Goal: Task Accomplishment & Management: Complete application form

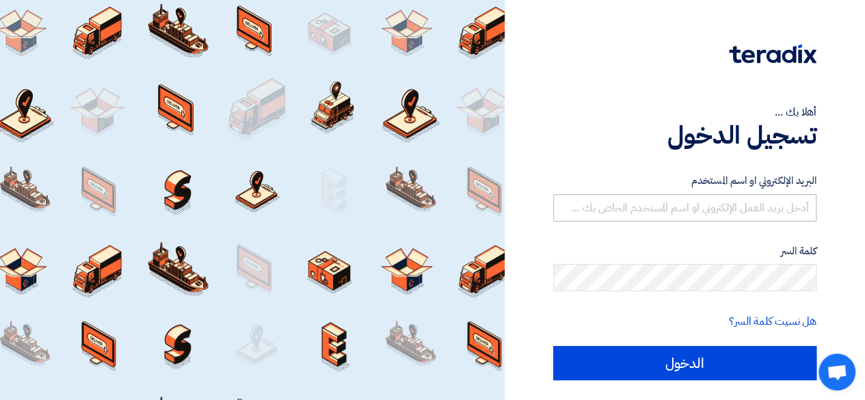
scroll to position [37, 0]
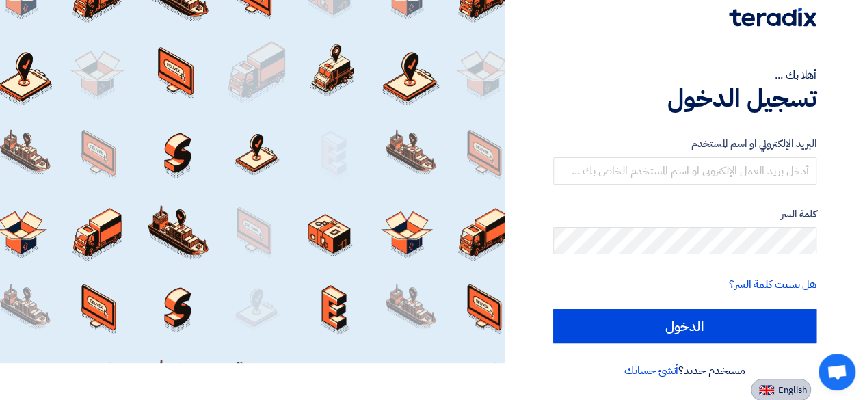
click at [781, 380] on button "English" at bounding box center [781, 390] width 60 height 22
type input "Sign in"
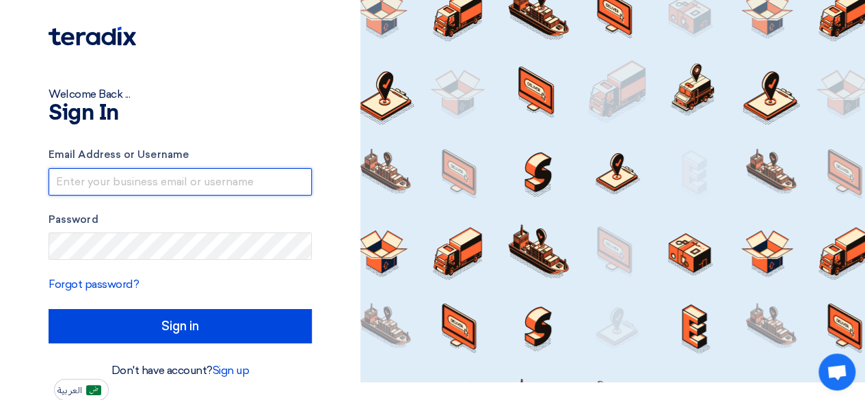
click at [231, 184] on input "text" at bounding box center [180, 181] width 263 height 27
paste input "[EMAIL_ADDRESS][DOMAIN_NAME]"
type input "[EMAIL_ADDRESS][DOMAIN_NAME]"
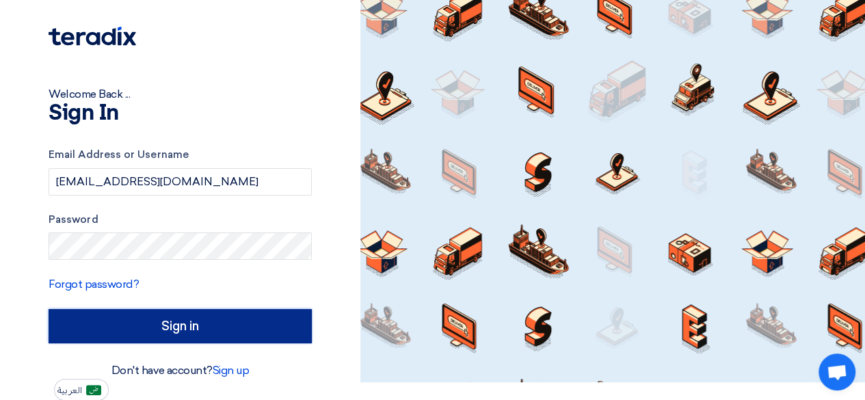
click at [223, 332] on input "Sign in" at bounding box center [180, 326] width 263 height 34
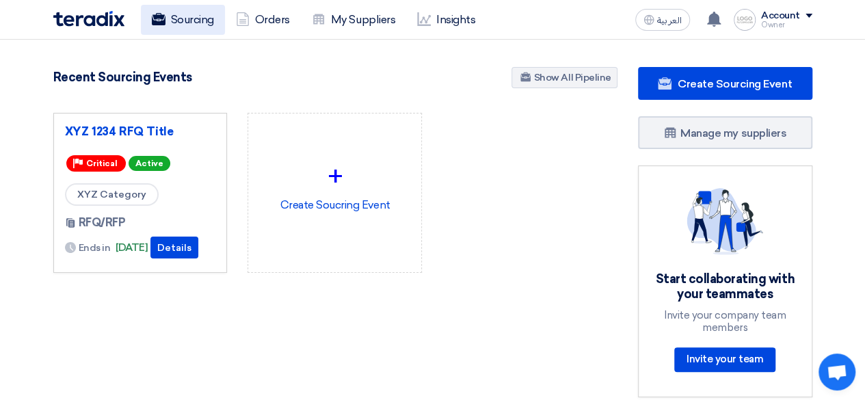
click at [186, 29] on link "Sourcing" at bounding box center [183, 20] width 84 height 30
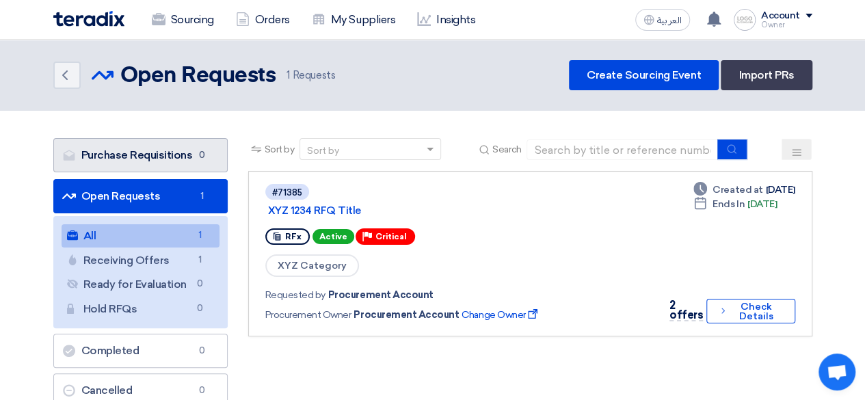
click at [155, 165] on link "Purchase Requisitions Purchase Requisitions 0" at bounding box center [140, 155] width 174 height 34
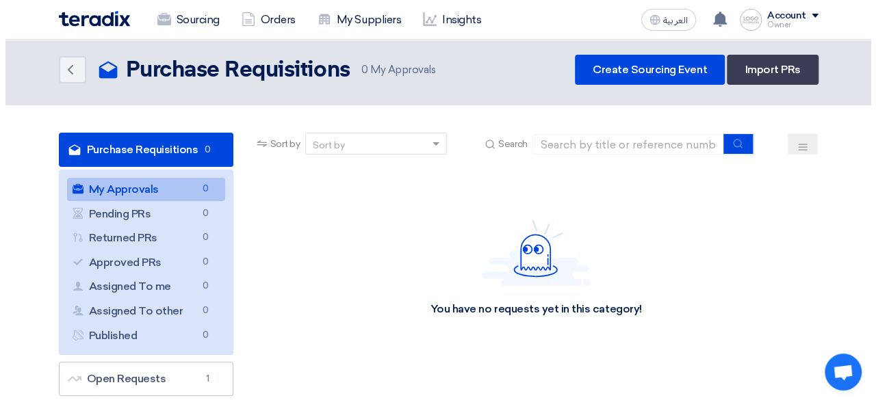
scroll to position [12, 0]
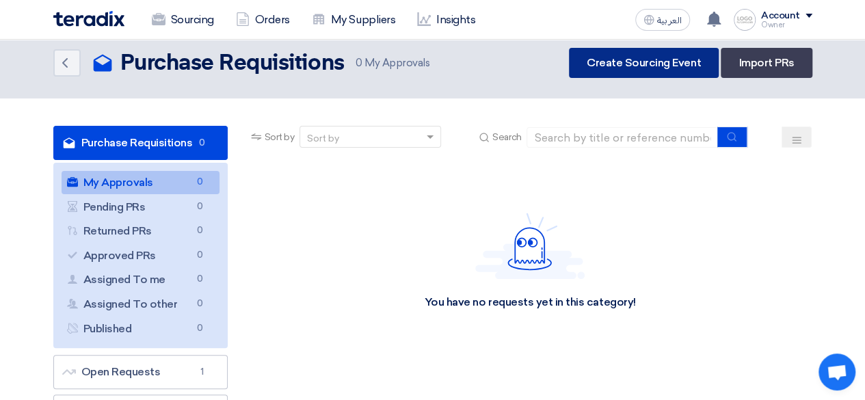
click at [617, 66] on link "Create Sourcing Event" at bounding box center [644, 63] width 150 height 30
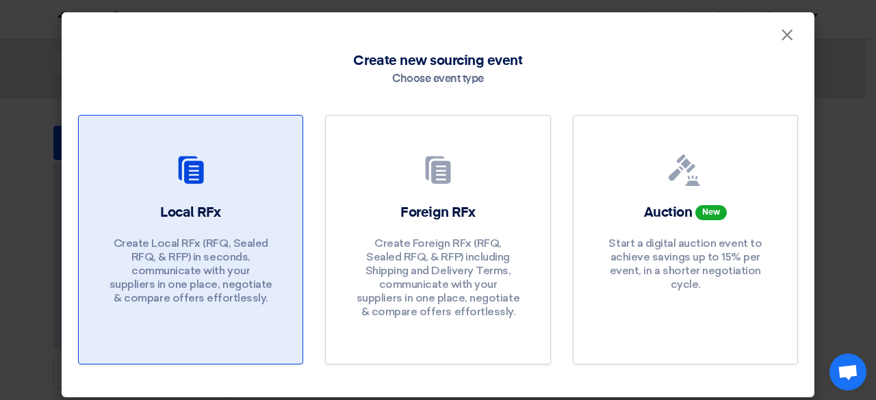
click at [214, 217] on h2 "Local RFx" at bounding box center [190, 212] width 61 height 19
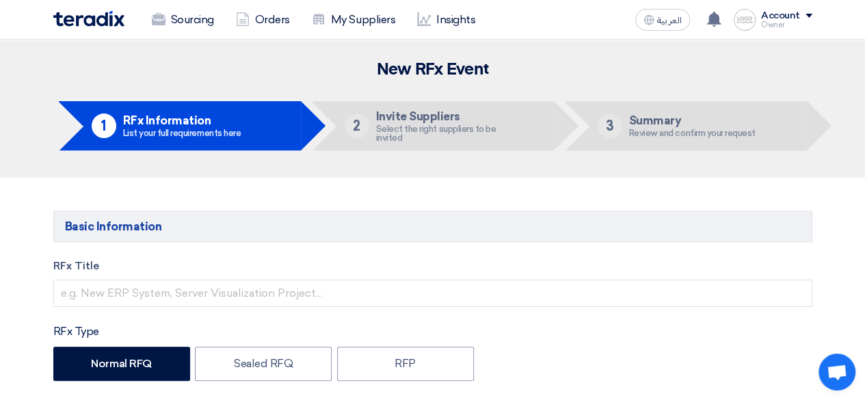
click at [427, 122] on h5 "Invite Suppliers" at bounding box center [448, 116] width 145 height 12
click at [373, 27] on link "My Suppliers" at bounding box center [353, 20] width 105 height 30
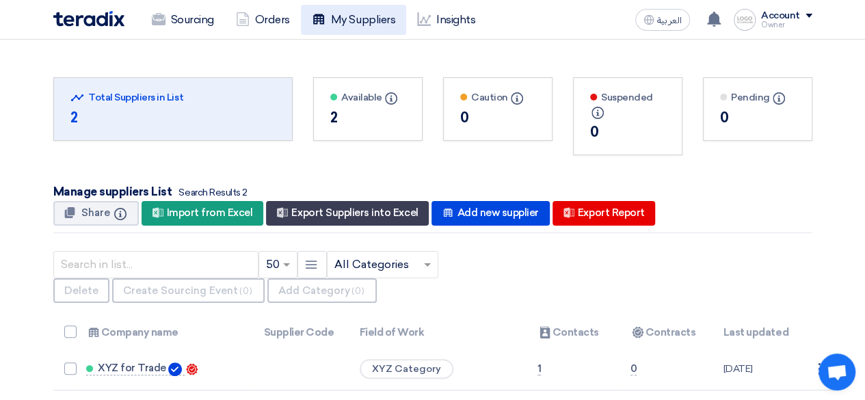
click at [351, 21] on link "My Suppliers" at bounding box center [353, 20] width 105 height 30
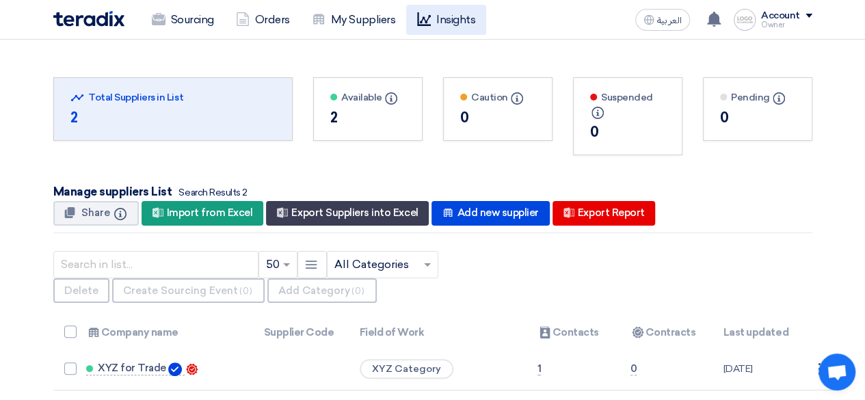
click at [431, 15] on use at bounding box center [424, 19] width 14 height 14
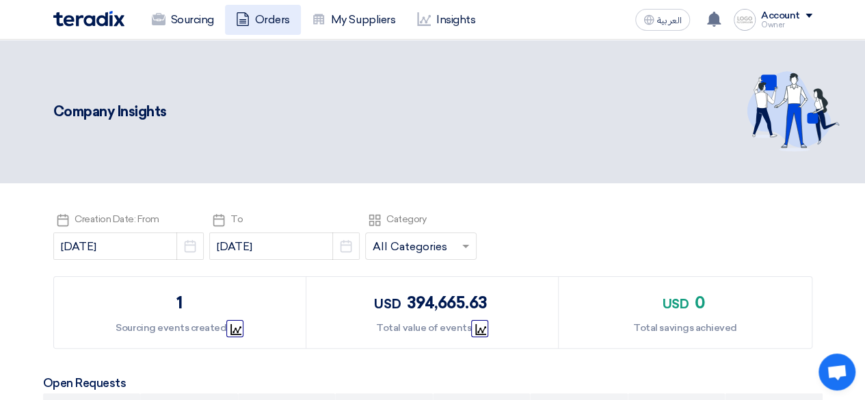
click at [263, 17] on link "Orders" at bounding box center [263, 20] width 76 height 30
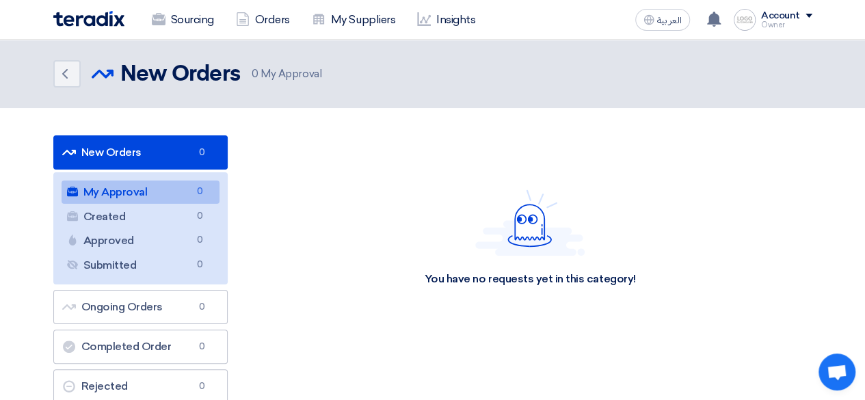
click at [114, 164] on link "New Orders New Orders 0" at bounding box center [140, 152] width 174 height 34
click at [127, 153] on link "New Orders New Orders 0" at bounding box center [140, 152] width 174 height 34
click at [185, 161] on link "New Orders New Orders 0" at bounding box center [140, 152] width 174 height 34
click at [160, 29] on link "Sourcing" at bounding box center [183, 20] width 84 height 30
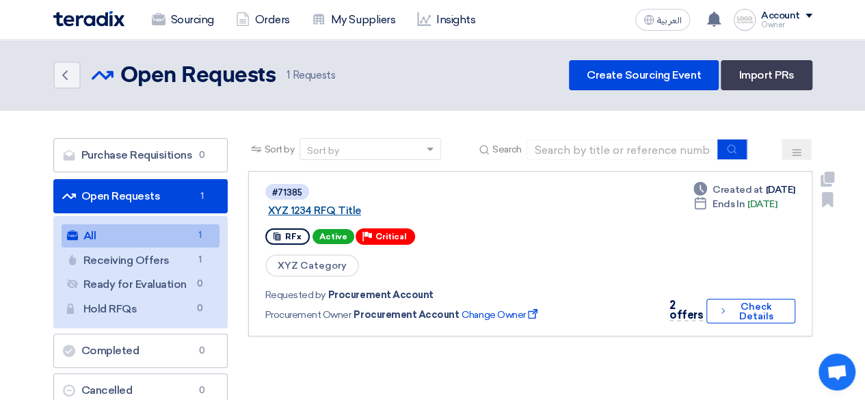
click at [347, 205] on link "XYZ 1234 RFQ Title" at bounding box center [439, 211] width 342 height 12
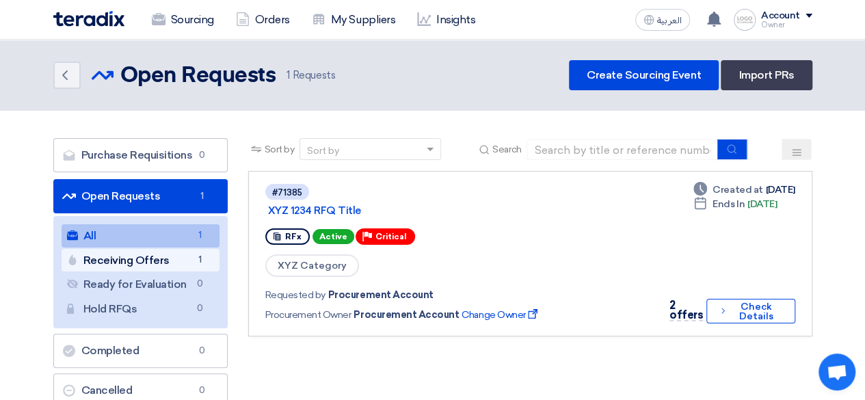
click at [182, 251] on link "Receiving Offers Receiving Offers 1" at bounding box center [141, 260] width 158 height 23
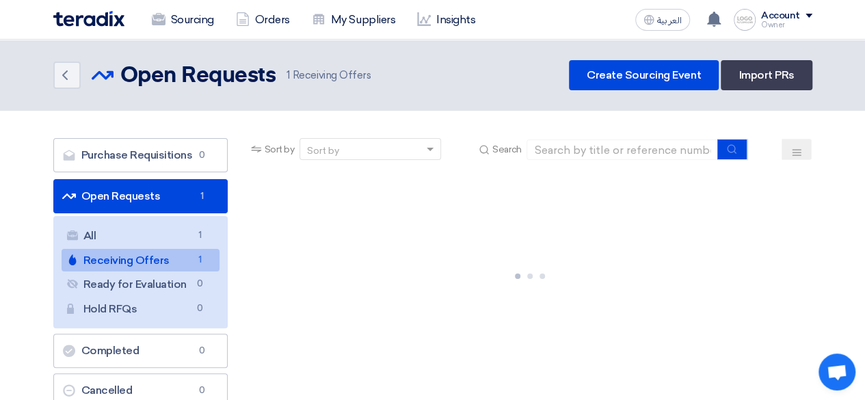
click at [140, 261] on link "Receiving Offers Receiving Offers 1" at bounding box center [141, 260] width 158 height 23
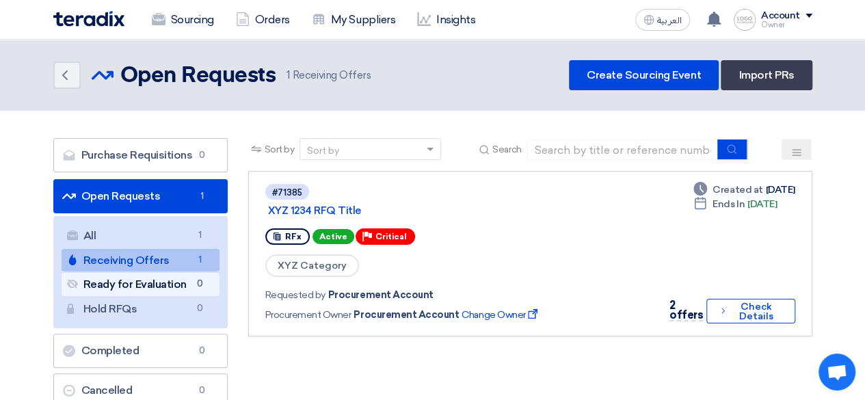
click at [116, 289] on link "Ready for Evaluation Ready for Evaluation 0" at bounding box center [141, 284] width 158 height 23
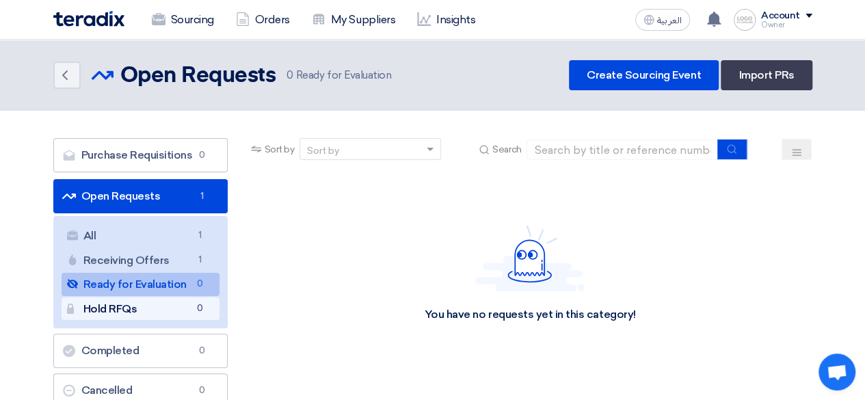
click at [111, 304] on link "Hold RFQs Hold RFQs 0" at bounding box center [141, 309] width 158 height 23
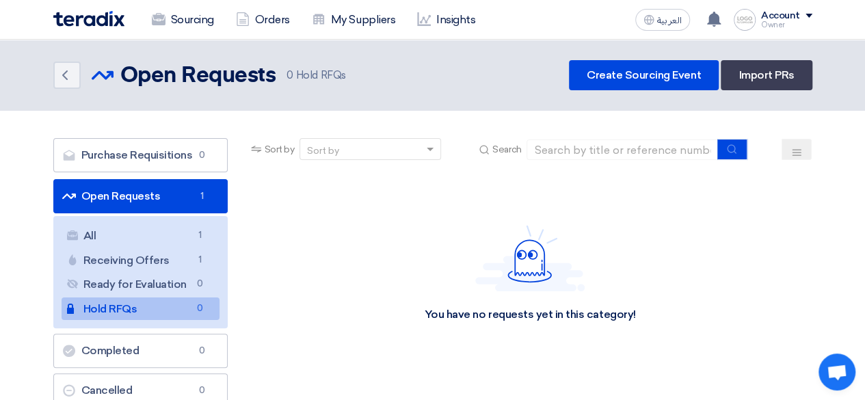
click at [96, 22] on img at bounding box center [88, 19] width 71 height 16
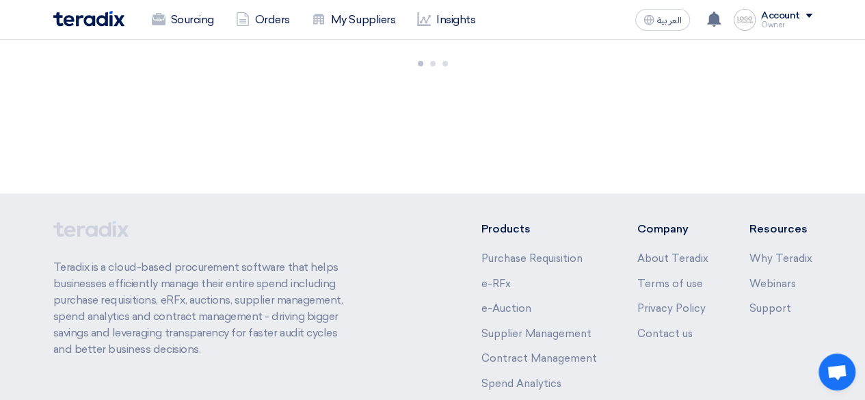
click at [96, 22] on img at bounding box center [88, 19] width 71 height 16
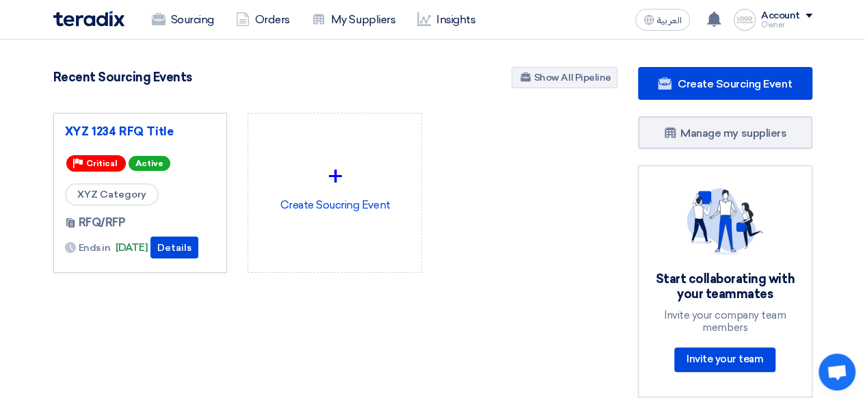
click at [810, 18] on div "Account" at bounding box center [786, 16] width 51 height 12
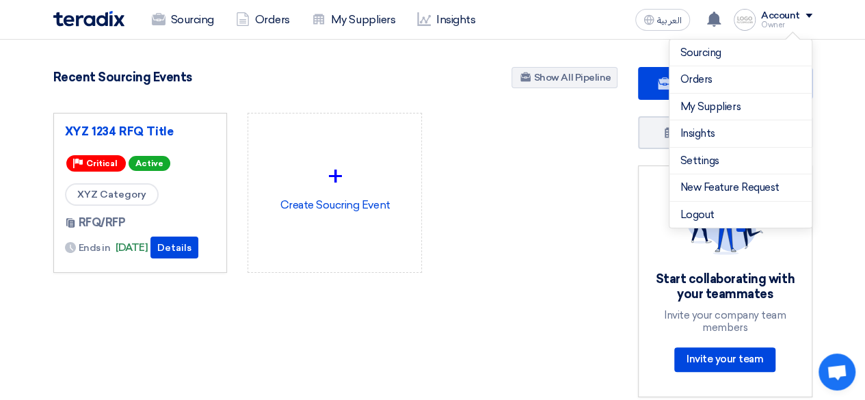
click at [810, 18] on div "Account" at bounding box center [786, 16] width 51 height 12
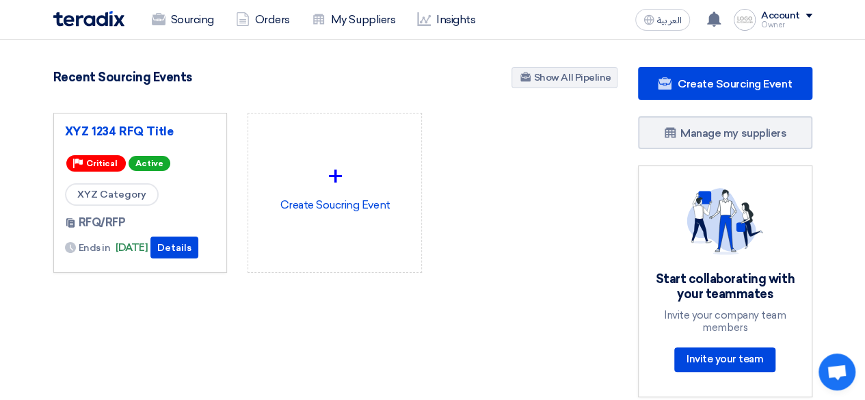
click at [748, 17] on img at bounding box center [745, 20] width 22 height 22
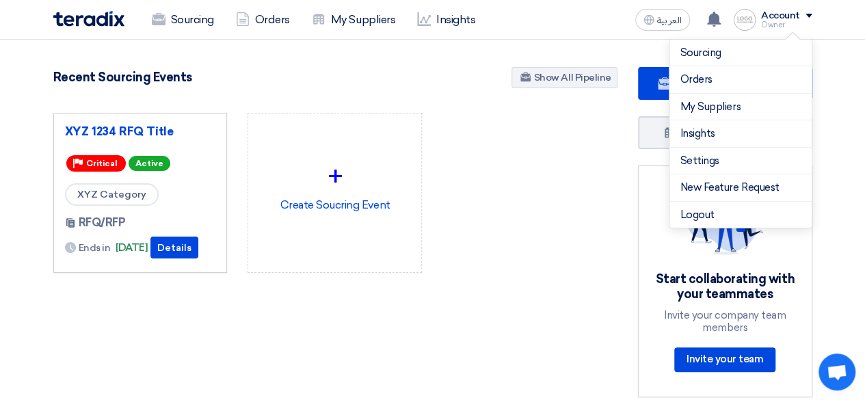
click at [836, 66] on section "98 RFx remaining 99 Auctions remaining Create Sourcing Event" at bounding box center [432, 246] width 865 height 413
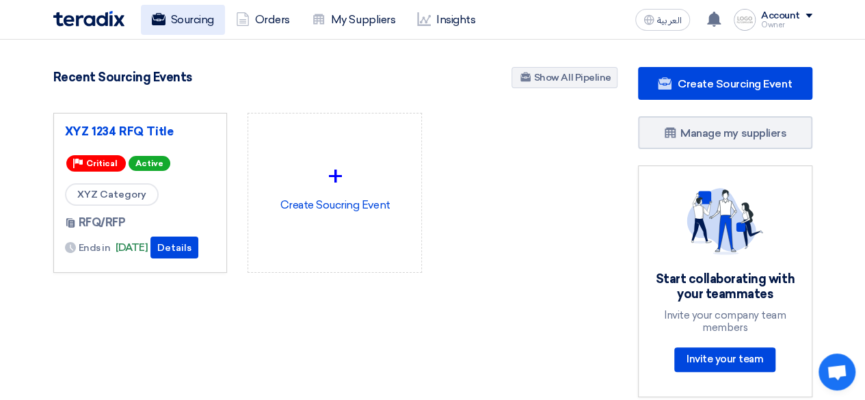
click at [204, 21] on link "Sourcing" at bounding box center [183, 20] width 84 height 30
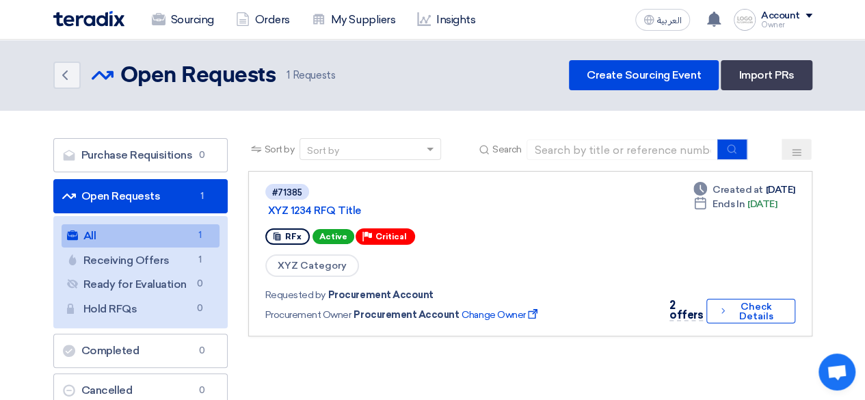
click at [298, 80] on span "1 Requests" at bounding box center [311, 76] width 49 height 16
click at [266, 10] on link "Orders" at bounding box center [263, 20] width 76 height 30
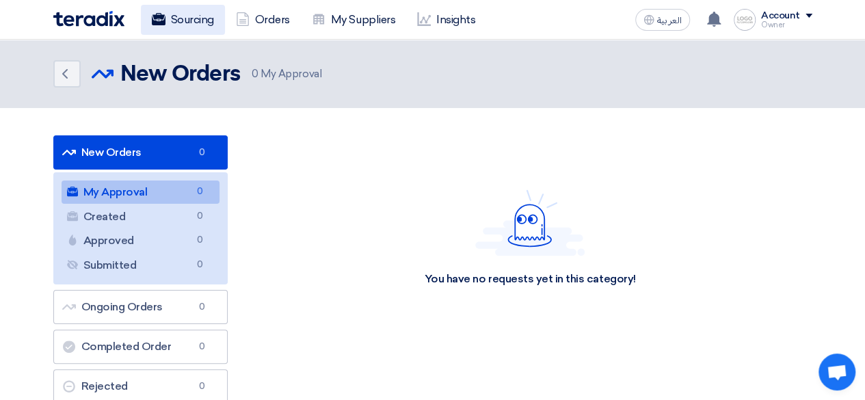
click at [205, 5] on link "Sourcing" at bounding box center [183, 20] width 84 height 30
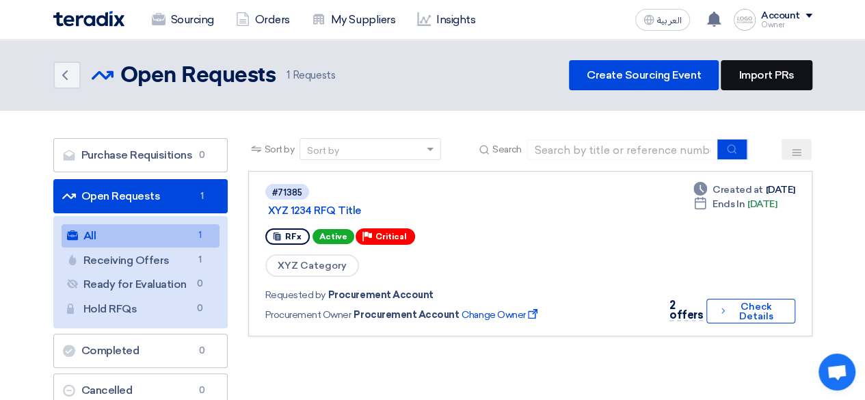
click at [763, 79] on link "Import PRs" at bounding box center [766, 75] width 91 height 30
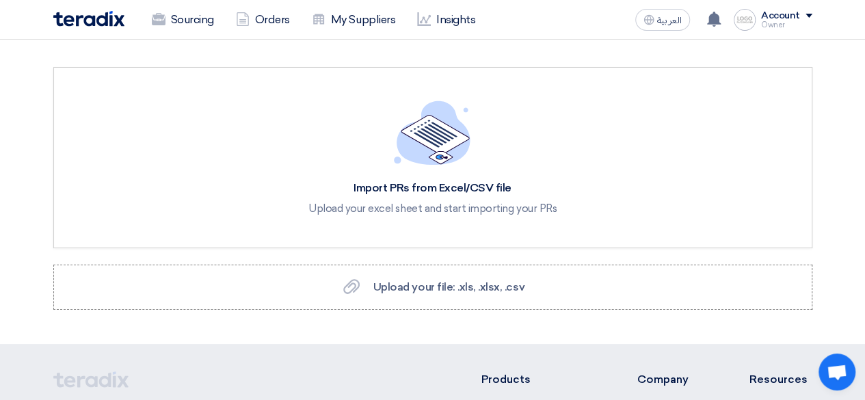
click at [430, 176] on div "Import PRs from Excel/CSV file Upload your excel sheet and start importing your…" at bounding box center [433, 158] width 248 height 114
click at [357, 284] on use at bounding box center [351, 286] width 16 height 15
click at [0, 0] on input "Upload your file: .xls, .xlsx, .csv Upload your file: .xls, .xlsx, .csv" at bounding box center [0, 0] width 0 height 0
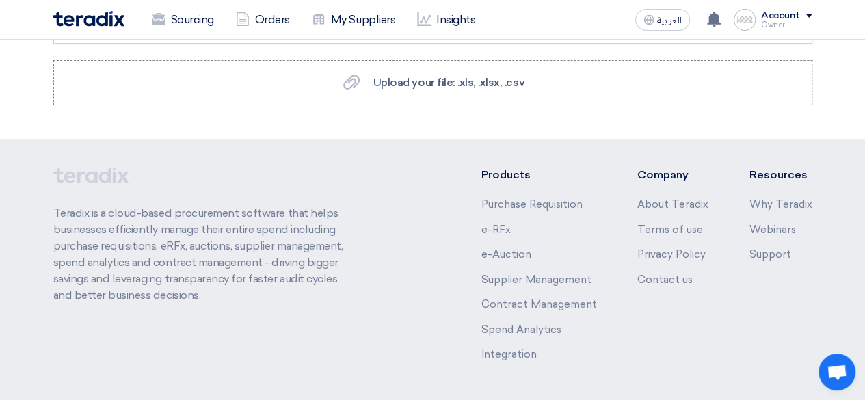
scroll to position [204, 0]
click at [523, 205] on link "Purchase Requisition" at bounding box center [531, 205] width 101 height 12
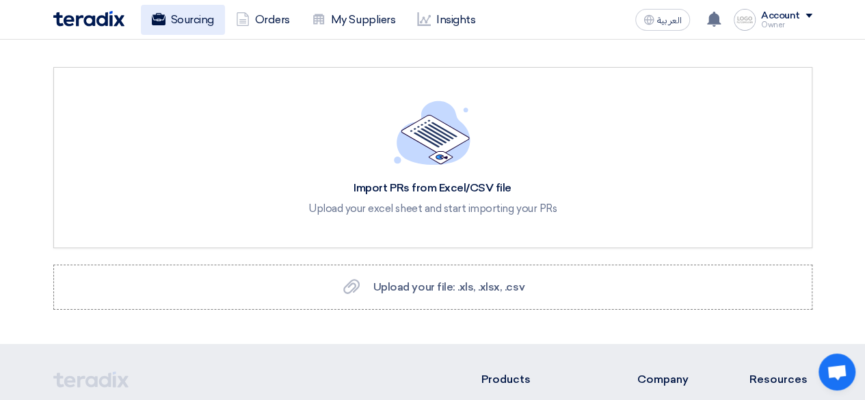
click at [170, 23] on link "Sourcing" at bounding box center [183, 20] width 84 height 30
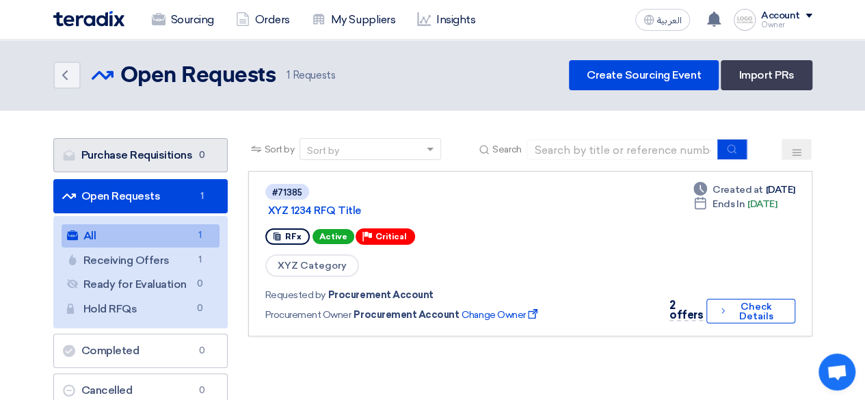
click at [155, 146] on link "Purchase Requisitions Purchase Requisitions 0" at bounding box center [140, 155] width 174 height 34
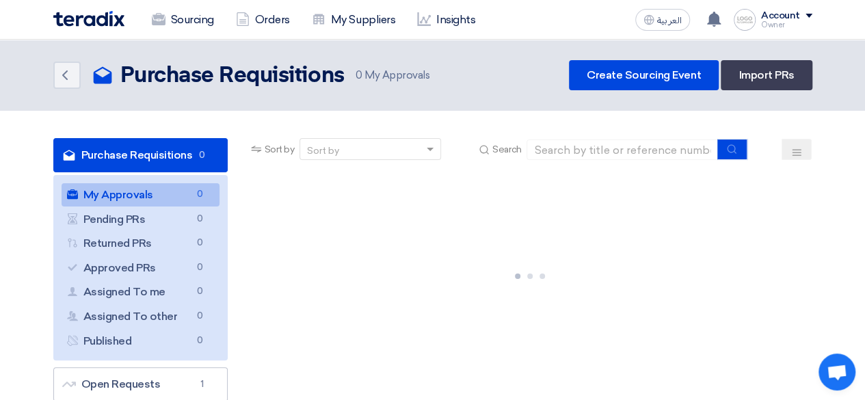
click at [155, 146] on link "Purchase Requisitions Purchase Requisitions 0" at bounding box center [140, 155] width 174 height 34
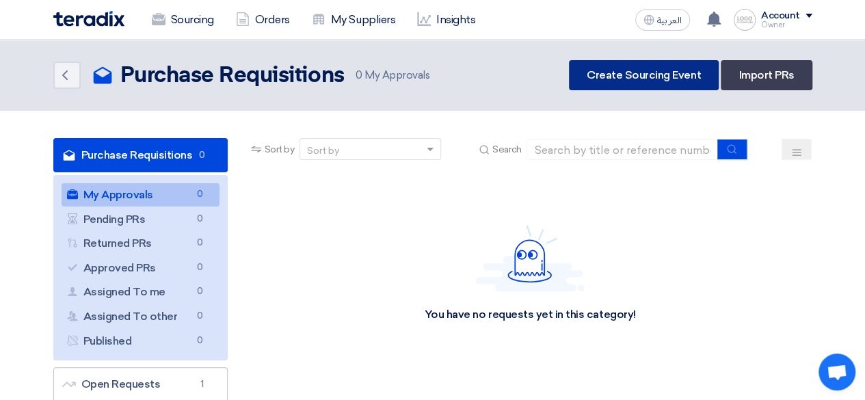
click at [653, 69] on link "Create Sourcing Event" at bounding box center [644, 75] width 150 height 30
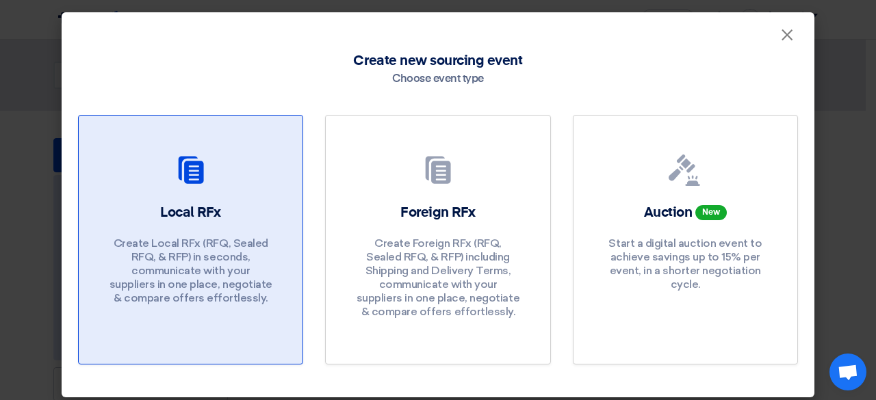
click at [123, 191] on div at bounding box center [190, 173] width 191 height 38
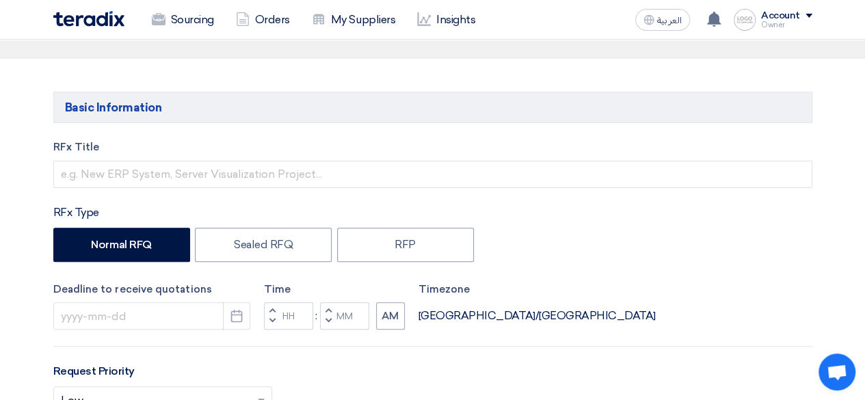
scroll to position [140, 0]
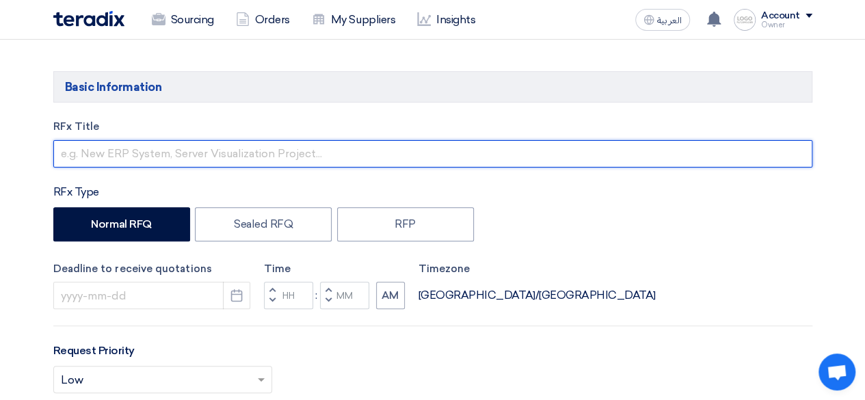
click at [257, 161] on input "text" at bounding box center [432, 153] width 759 height 27
type input "h"
type input "Helal"
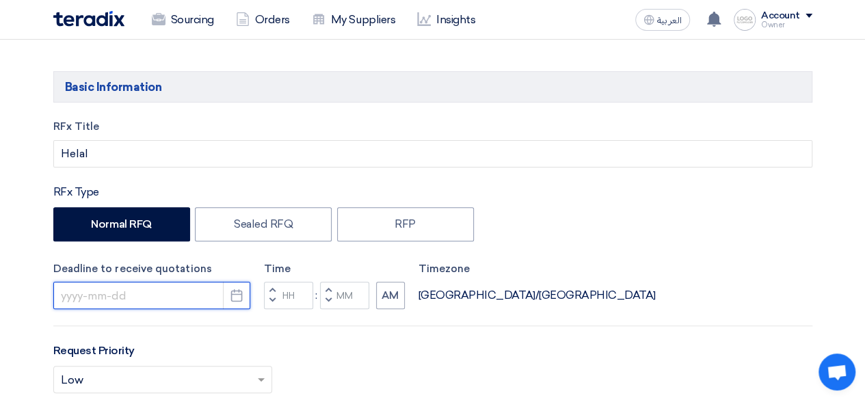
click at [172, 293] on input at bounding box center [151, 295] width 197 height 27
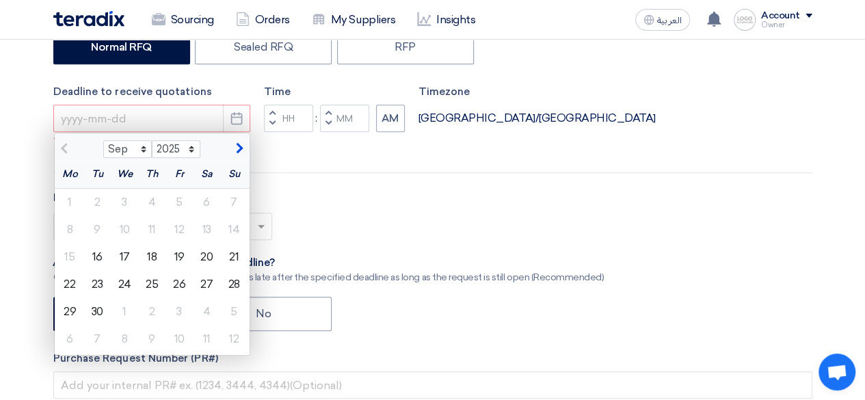
scroll to position [317, 0]
click at [172, 293] on div "26" at bounding box center [179, 283] width 27 height 27
type input "9/26/2025"
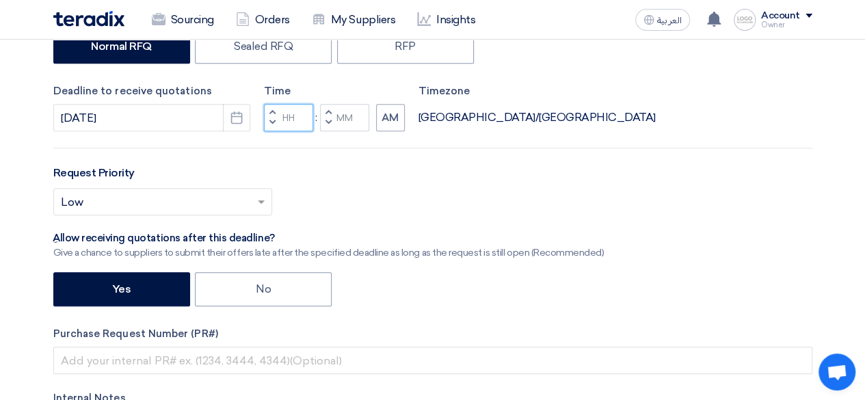
click at [293, 127] on input "Hours" at bounding box center [288, 117] width 49 height 27
click at [204, 210] on input "text" at bounding box center [156, 203] width 190 height 23
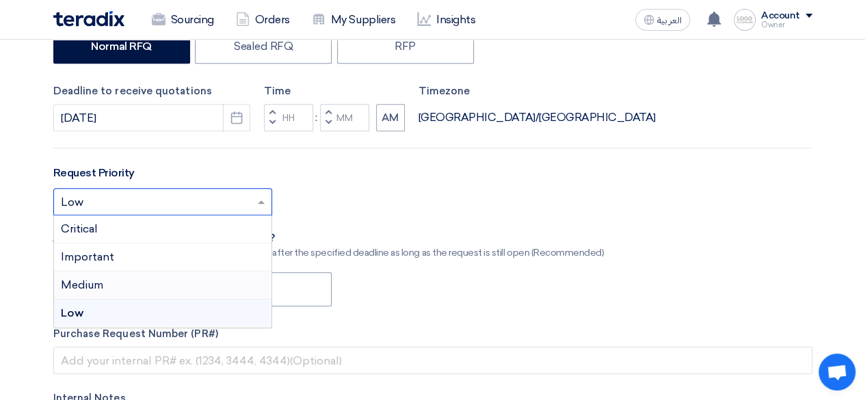
click at [143, 287] on div "Medium" at bounding box center [163, 286] width 218 height 28
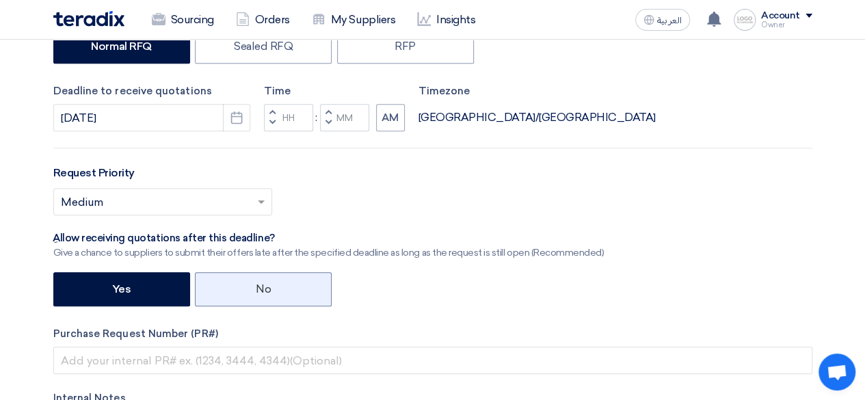
scroll to position [352, 0]
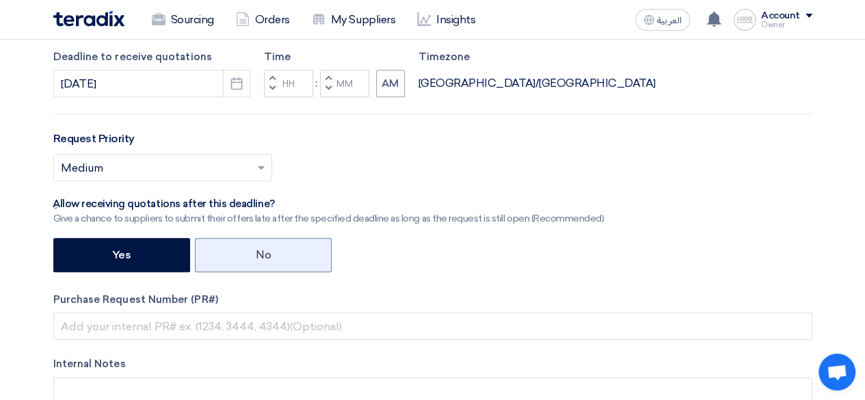
click at [315, 267] on label "No" at bounding box center [263, 255] width 137 height 34
click at [265, 259] on input "No" at bounding box center [260, 254] width 9 height 9
radio input "true"
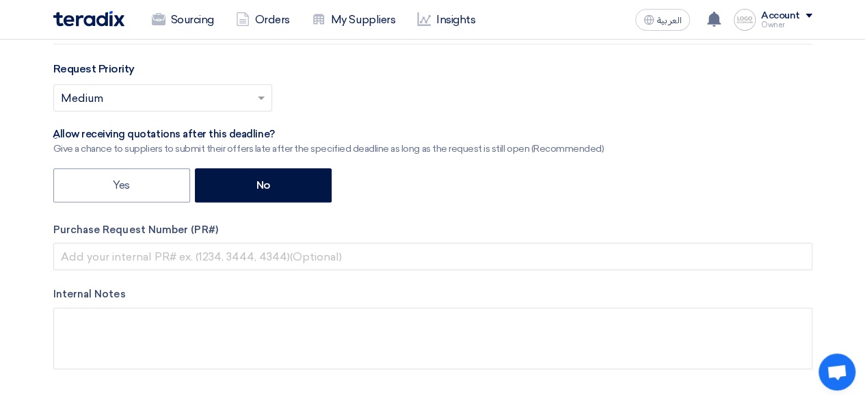
scroll to position [423, 0]
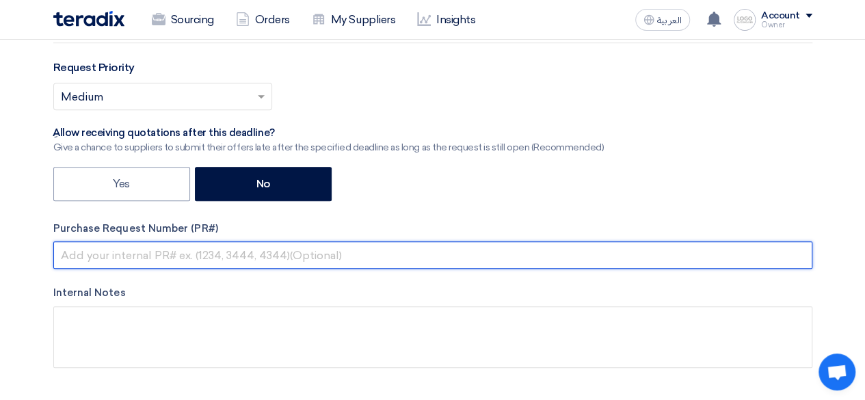
click at [400, 267] on input "text" at bounding box center [432, 255] width 759 height 27
type input ","
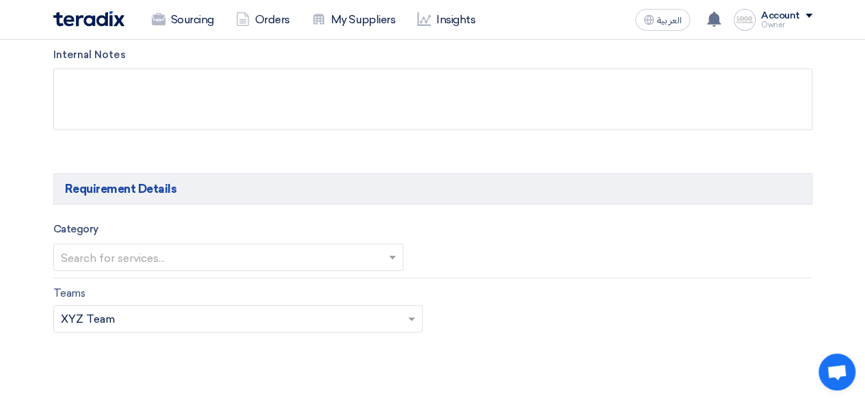
scroll to position [662, 0]
type input "12345"
click at [383, 260] on div at bounding box center [228, 257] width 349 height 23
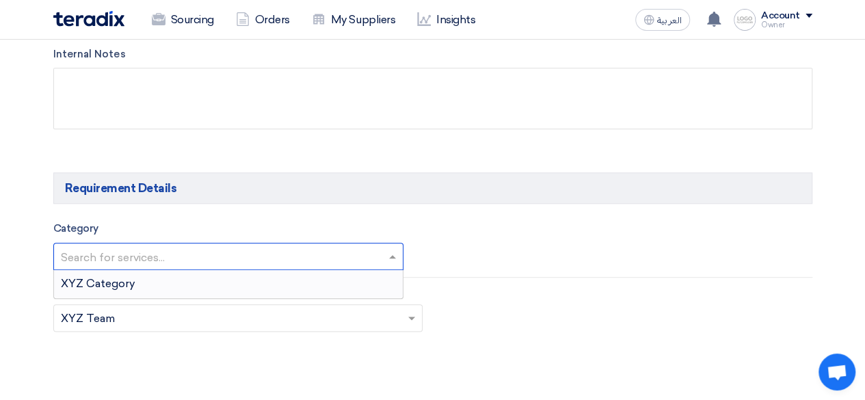
click at [348, 278] on div "XYZ Category" at bounding box center [228, 283] width 349 height 27
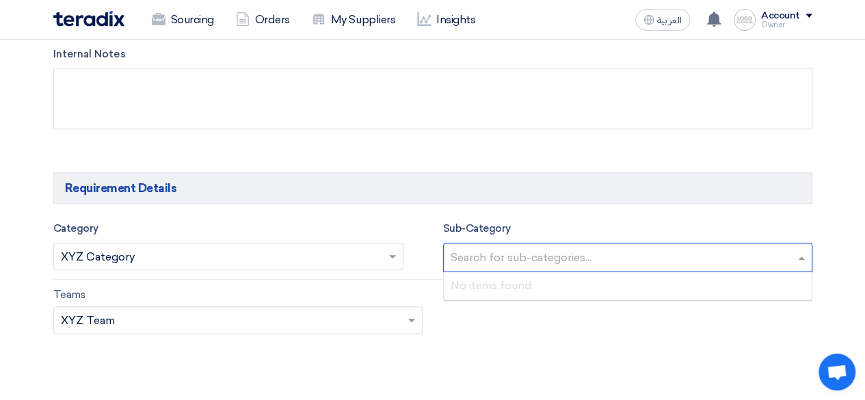
click at [506, 257] on input "text" at bounding box center [630, 259] width 358 height 23
click at [454, 328] on div "Teams Teams.. × XYZ Team ×" at bounding box center [433, 319] width 780 height 64
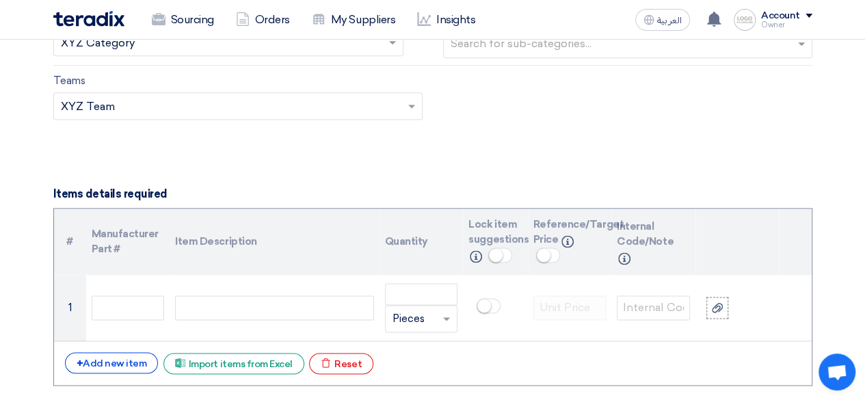
scroll to position [876, 0]
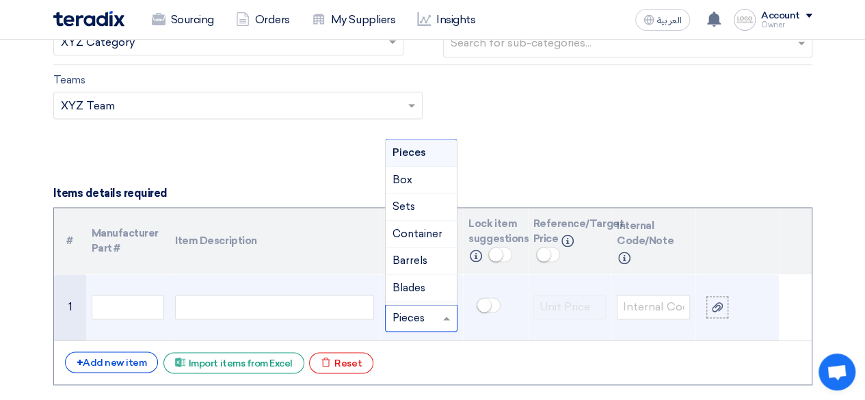
drag, startPoint x: 454, startPoint y: 328, endPoint x: 388, endPoint y: 297, distance: 73.2
click at [388, 304] on ng-select "Unit × Pieces Pieces Box Sets Container Barrels Blades Bags Sheets" at bounding box center [421, 317] width 73 height 27
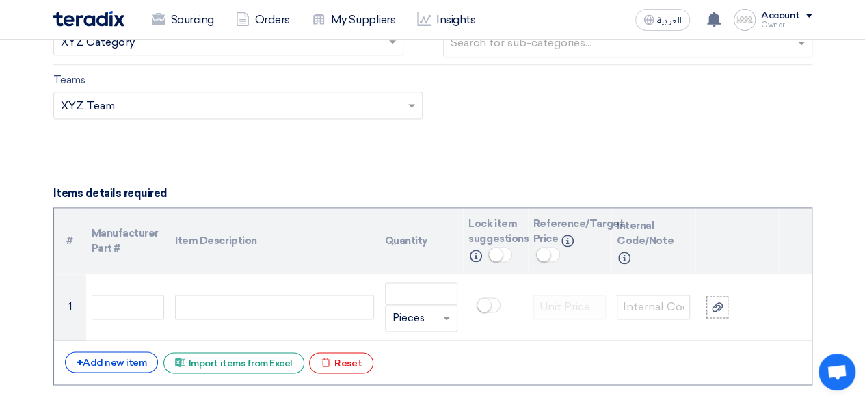
click at [367, 264] on th "Item Description" at bounding box center [274, 241] width 209 height 67
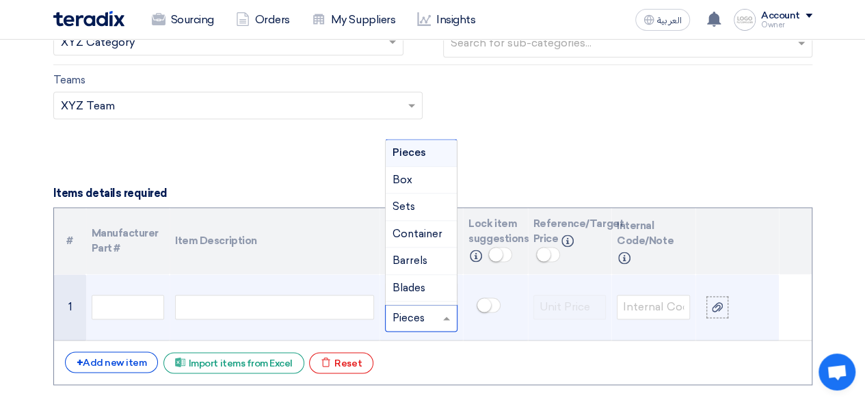
click at [404, 304] on div "Unit × Pieces" at bounding box center [421, 317] width 73 height 27
click at [362, 278] on td at bounding box center [274, 307] width 209 height 66
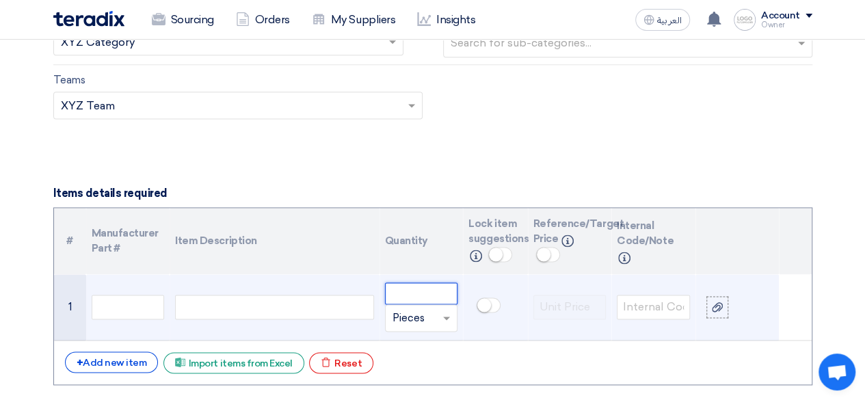
click at [393, 285] on input "number" at bounding box center [421, 294] width 73 height 22
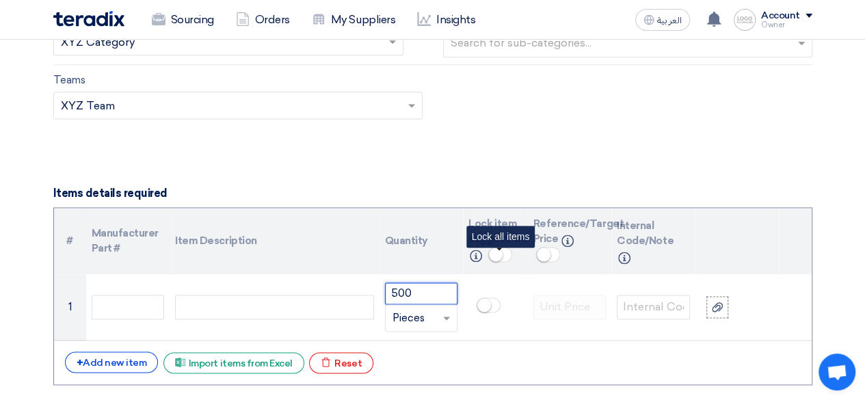
type input "500"
click at [498, 251] on small at bounding box center [496, 255] width 14 height 14
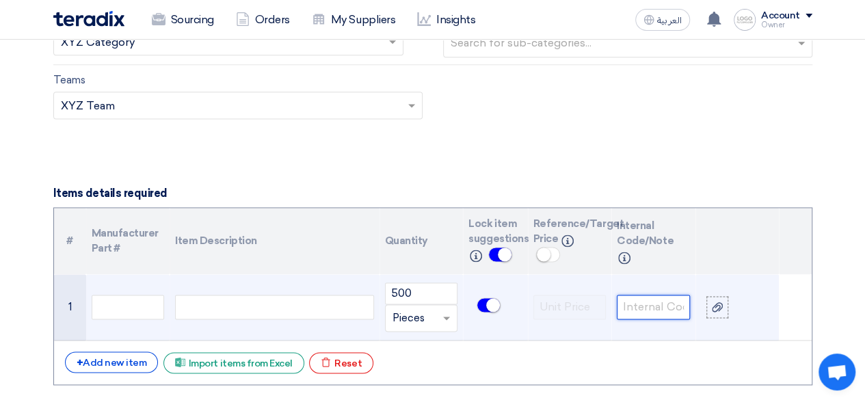
click at [642, 295] on input "text" at bounding box center [653, 307] width 73 height 25
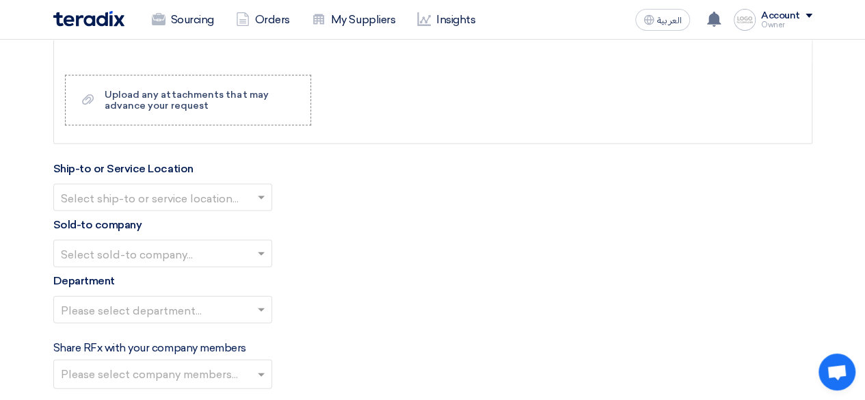
scroll to position [1377, 0]
click at [192, 187] on input "text" at bounding box center [156, 198] width 190 height 23
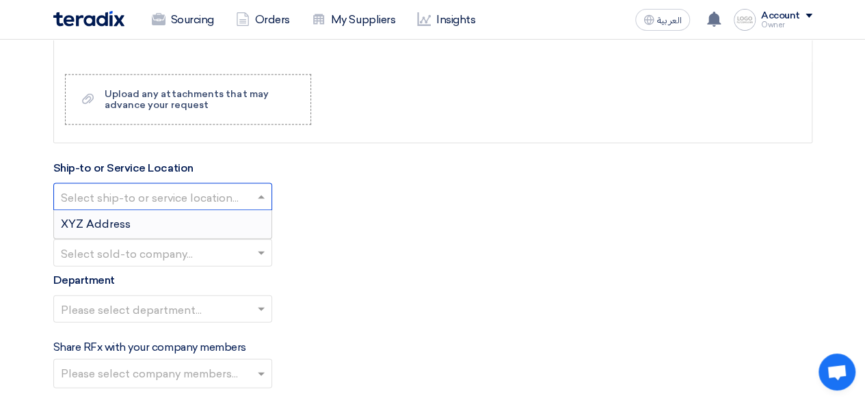
click at [183, 232] on div "XYZ Address" at bounding box center [163, 224] width 218 height 27
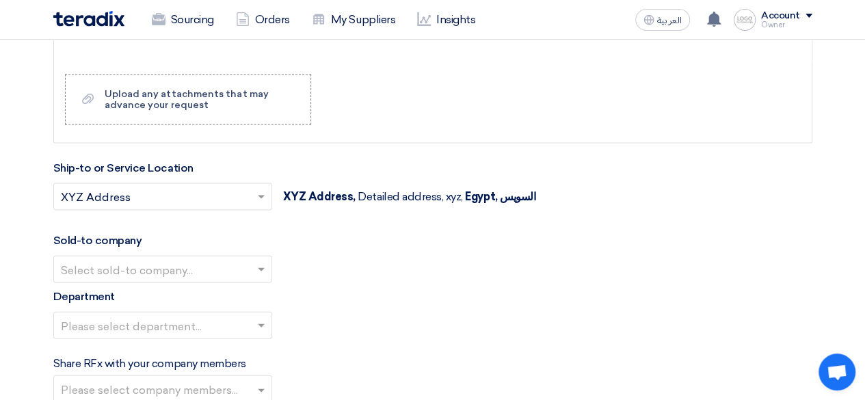
click at [204, 261] on input "text" at bounding box center [156, 271] width 190 height 23
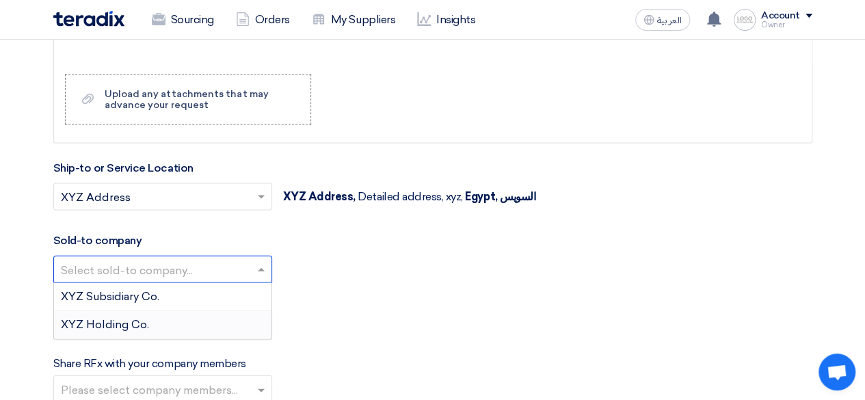
click at [143, 319] on span "XYZ Holding Co." at bounding box center [105, 324] width 88 height 13
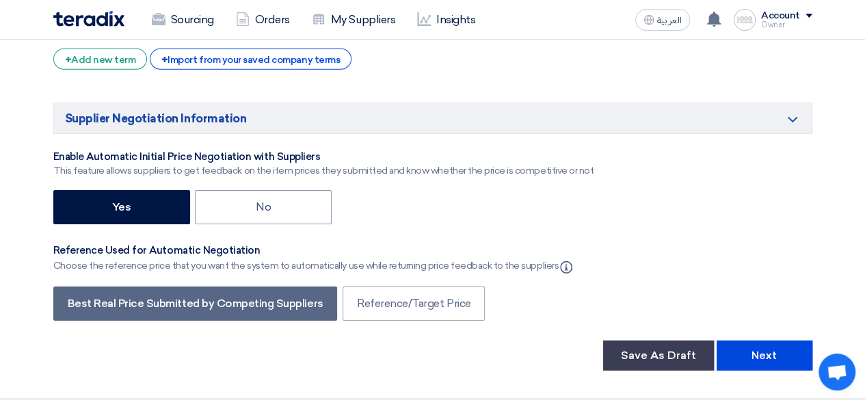
scroll to position [2158, 0]
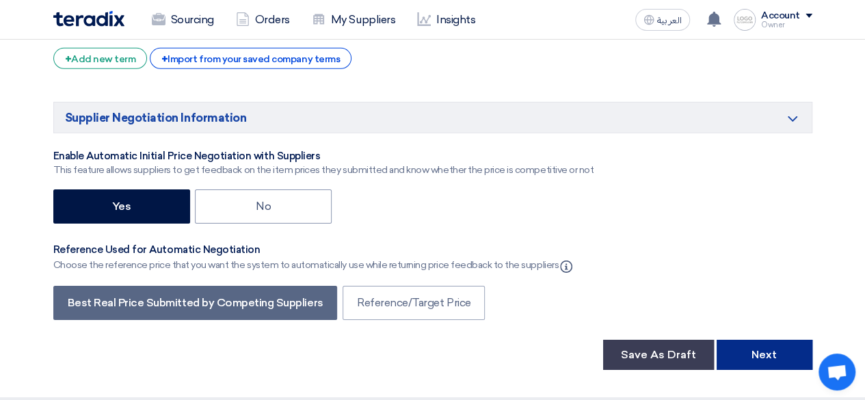
click at [770, 345] on button "Next" at bounding box center [765, 355] width 96 height 30
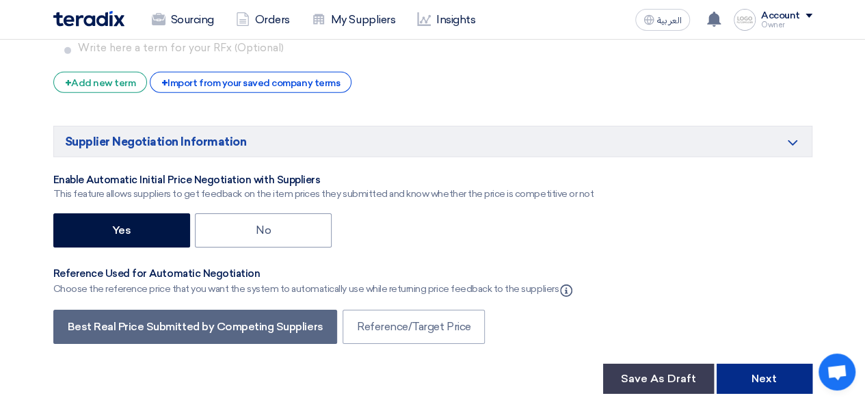
scroll to position [205, 0]
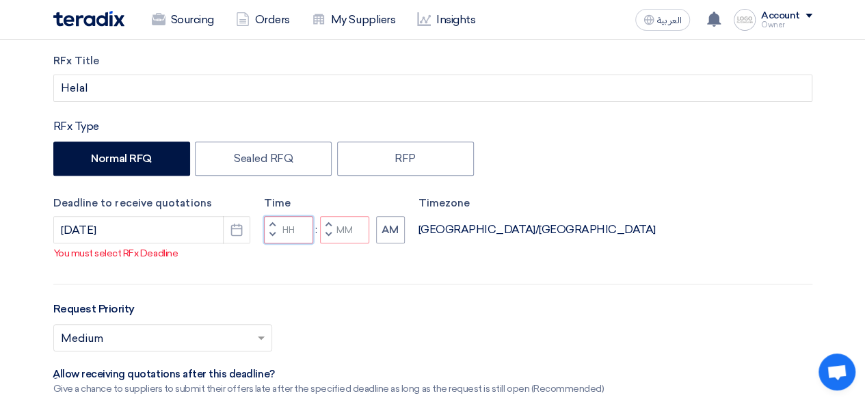
click at [291, 240] on input "Hours" at bounding box center [288, 229] width 49 height 27
type input "kj"
click at [365, 244] on input "Minutes" at bounding box center [344, 229] width 49 height 27
type input "ml"
click at [400, 243] on button "AM" at bounding box center [390, 229] width 29 height 27
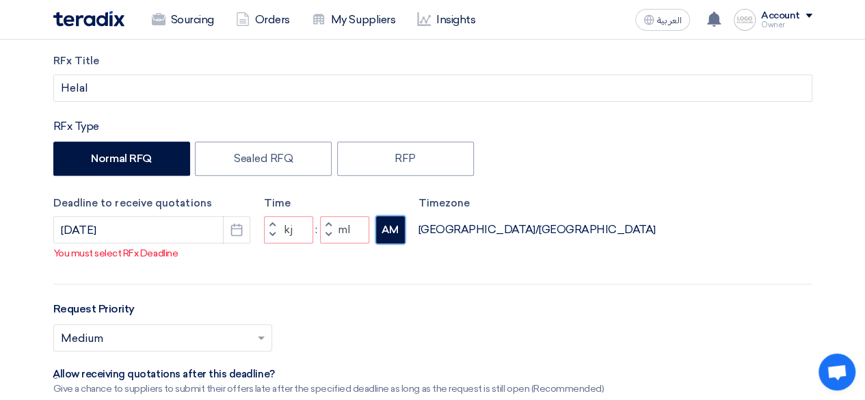
type input "12"
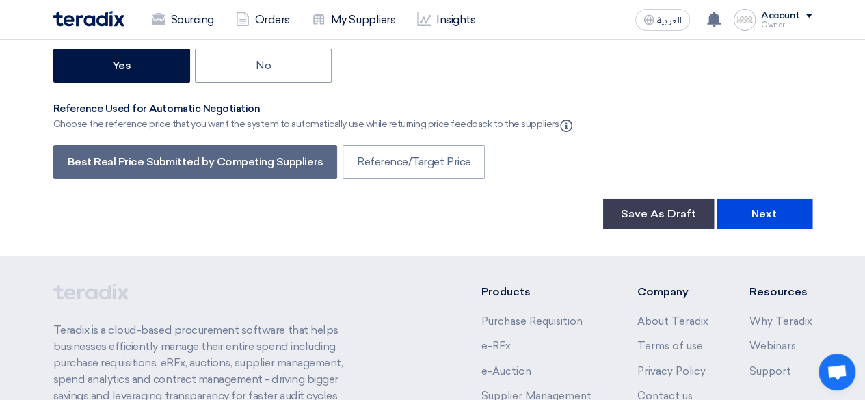
scroll to position [2516, 0]
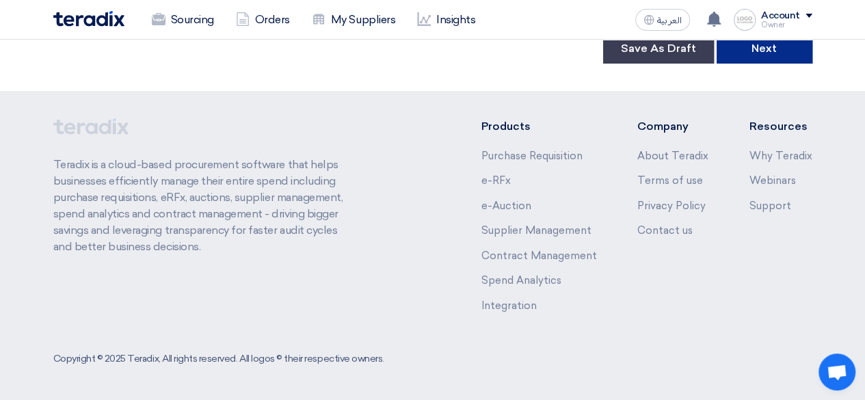
click at [777, 57] on button "Next" at bounding box center [765, 49] width 96 height 30
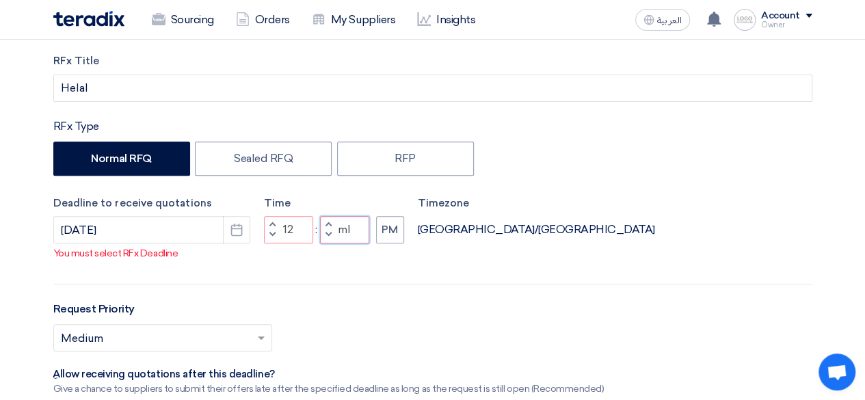
click at [350, 244] on input "ml" at bounding box center [344, 229] width 49 height 27
type input "m"
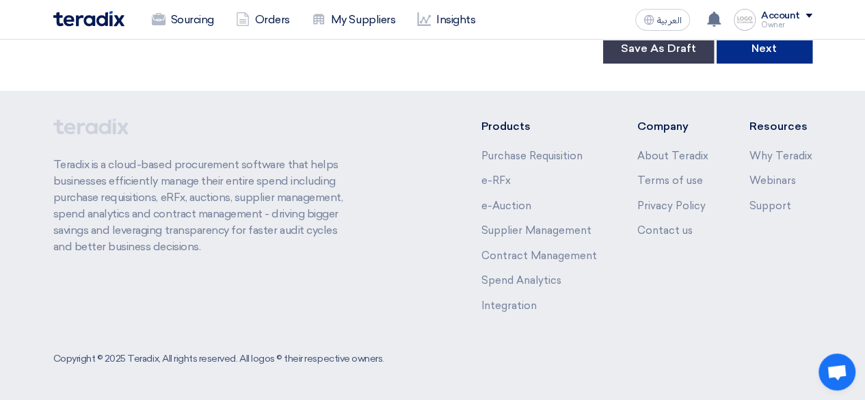
type input "00"
click at [740, 45] on button "Next" at bounding box center [765, 49] width 96 height 30
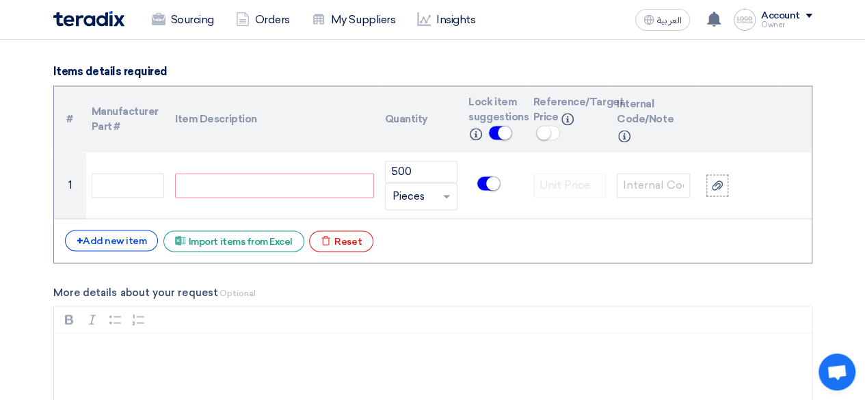
scroll to position [999, 0]
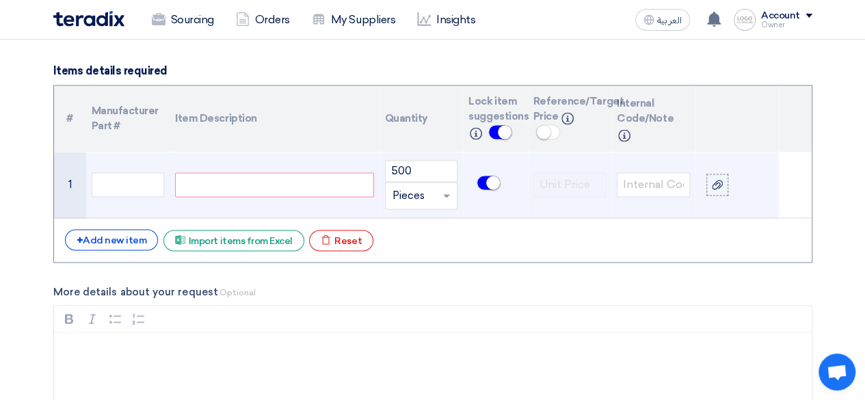
click at [276, 174] on div at bounding box center [274, 184] width 198 height 25
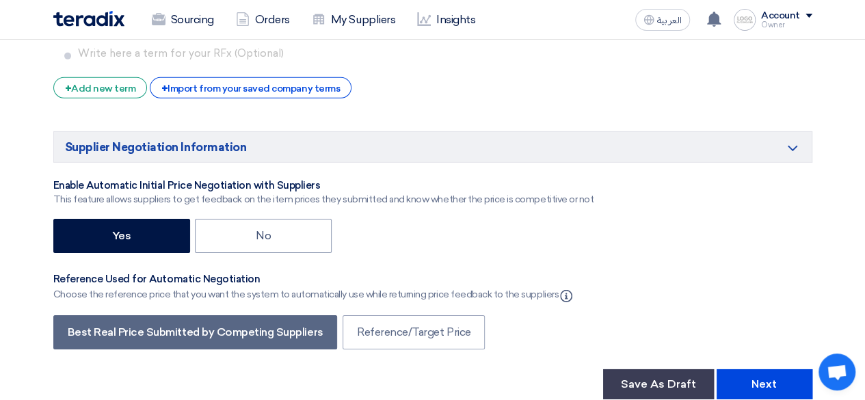
scroll to position [2132, 0]
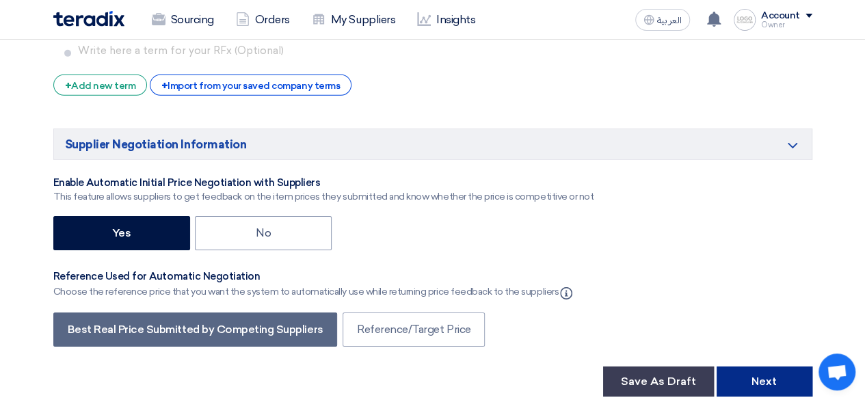
click at [766, 374] on button "Next" at bounding box center [765, 382] width 96 height 30
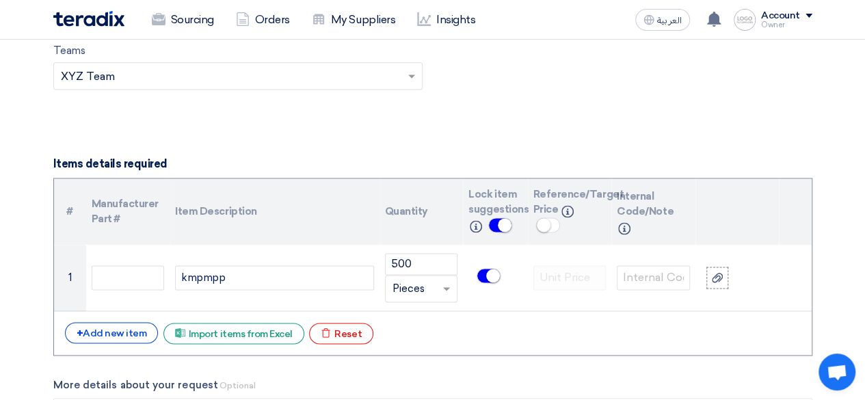
scroll to position [905, 0]
click at [100, 339] on div "+ Add new item" at bounding box center [112, 333] width 94 height 21
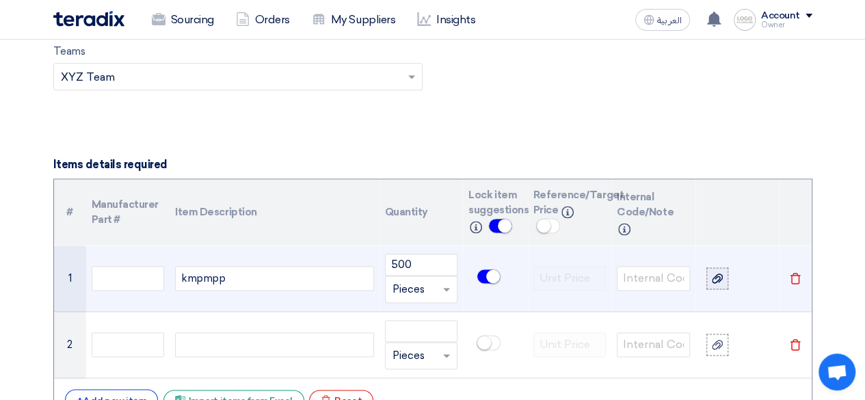
click at [718, 271] on div at bounding box center [718, 279] width 14 height 16
click at [0, 0] on input "file" at bounding box center [0, 0] width 0 height 0
click at [730, 288] on link "Screenshot___1758012000269.png" at bounding box center [733, 290] width 27 height 14
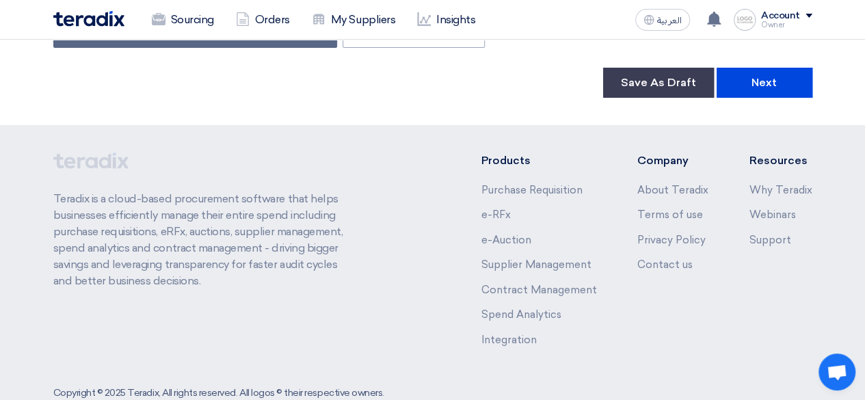
scroll to position [2525, 0]
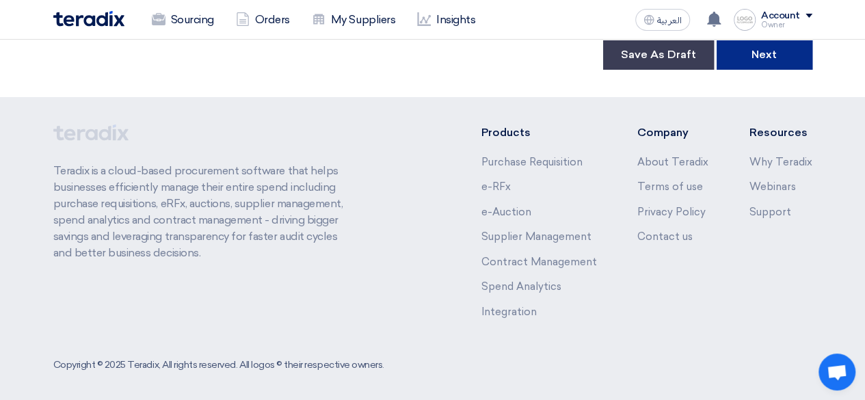
click at [738, 44] on button "Next" at bounding box center [765, 55] width 96 height 30
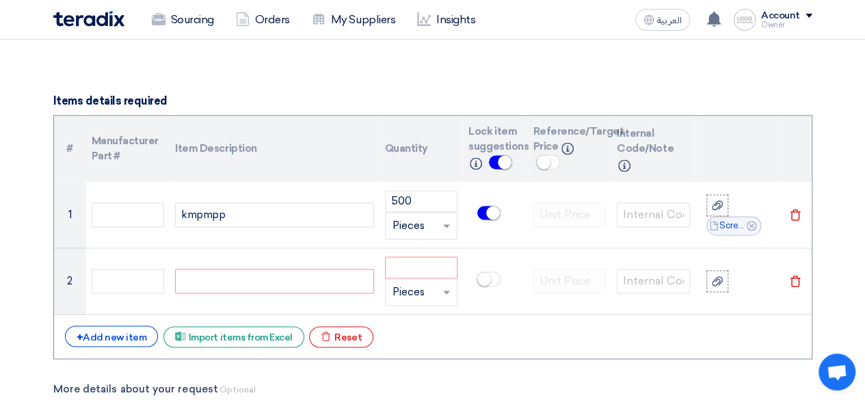
scroll to position [972, 0]
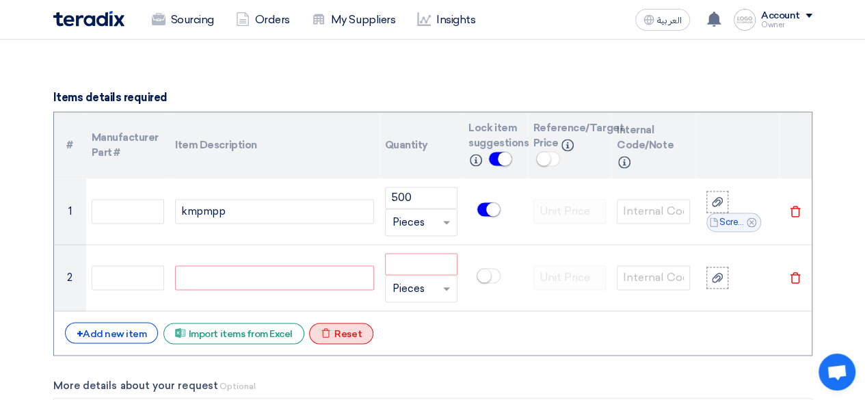
click at [323, 328] on icon "Excel file" at bounding box center [326, 333] width 10 height 10
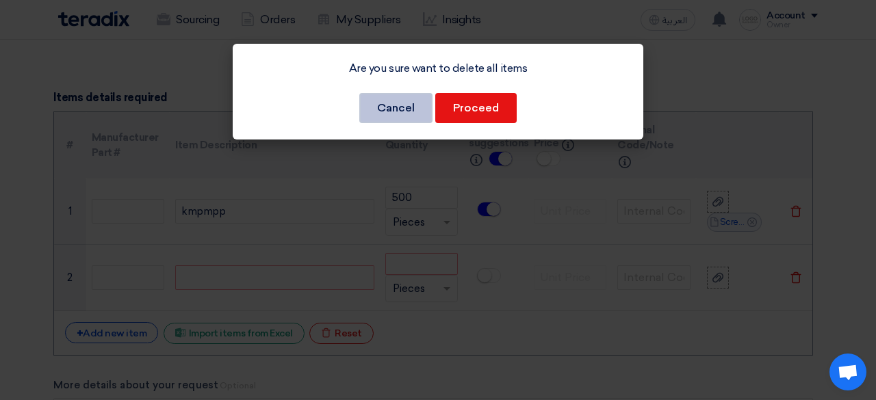
click at [397, 96] on button "Cancel" at bounding box center [395, 108] width 73 height 30
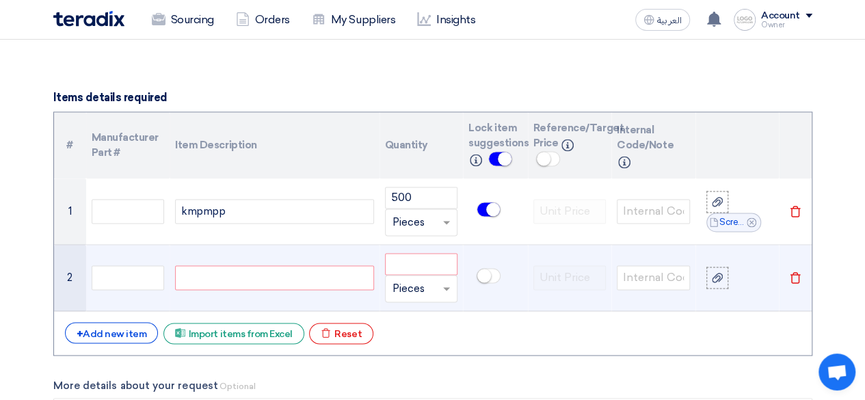
click at [798, 280] on icon "Delete" at bounding box center [796, 278] width 12 height 12
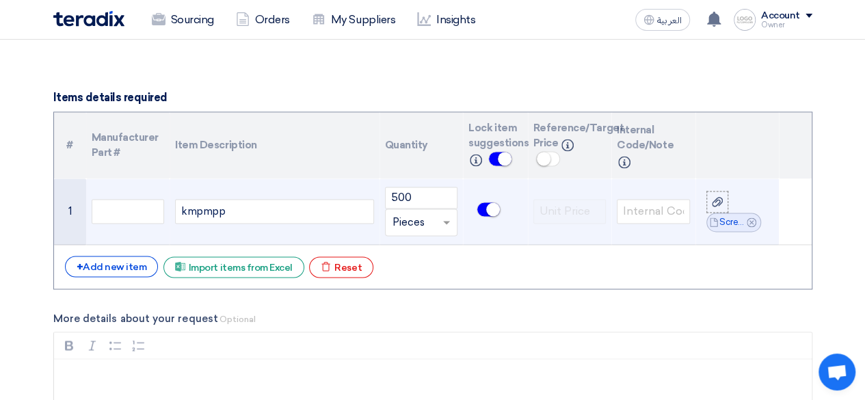
click at [151, 230] on td at bounding box center [128, 212] width 84 height 66
click at [135, 216] on input "text" at bounding box center [128, 211] width 73 height 25
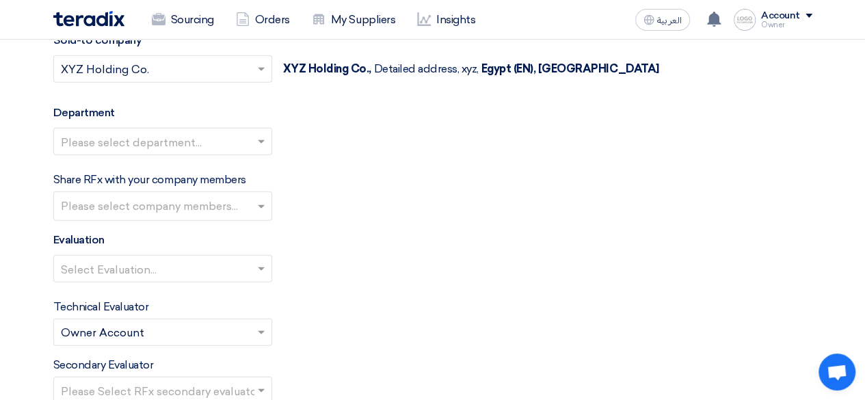
scroll to position [1576, 0]
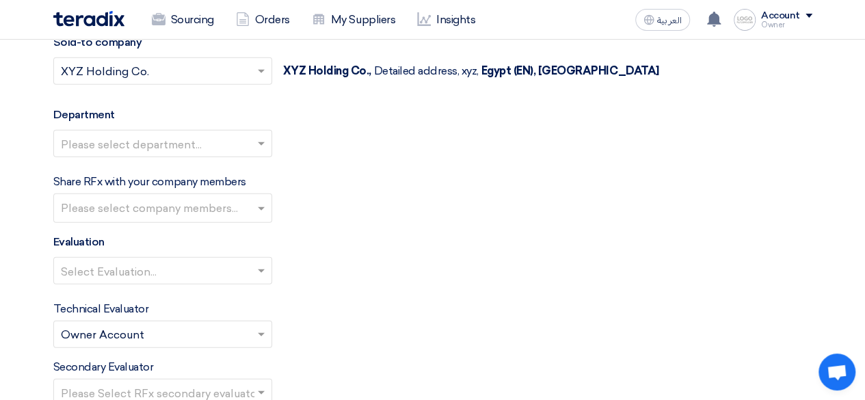
type input "vbfgb"
click at [161, 135] on input "text" at bounding box center [156, 145] width 190 height 23
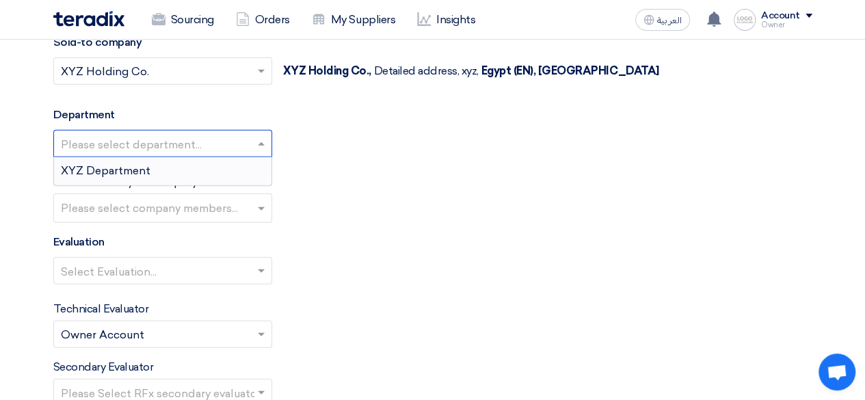
click at [144, 157] on div "XYZ Department" at bounding box center [163, 170] width 218 height 27
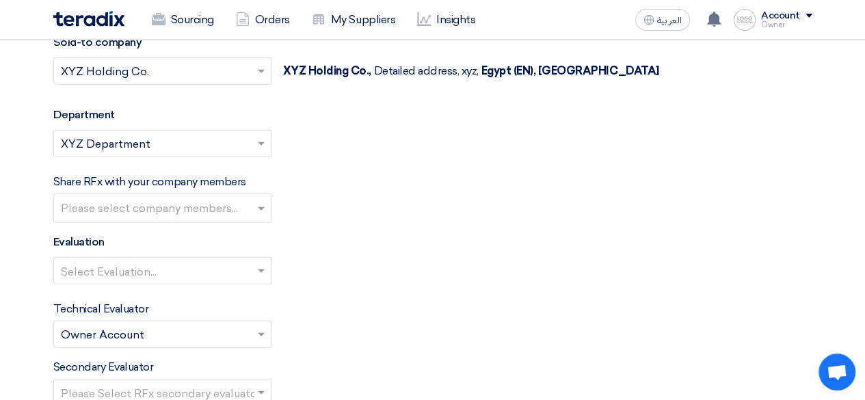
click at [127, 200] on input "text" at bounding box center [164, 209] width 207 height 23
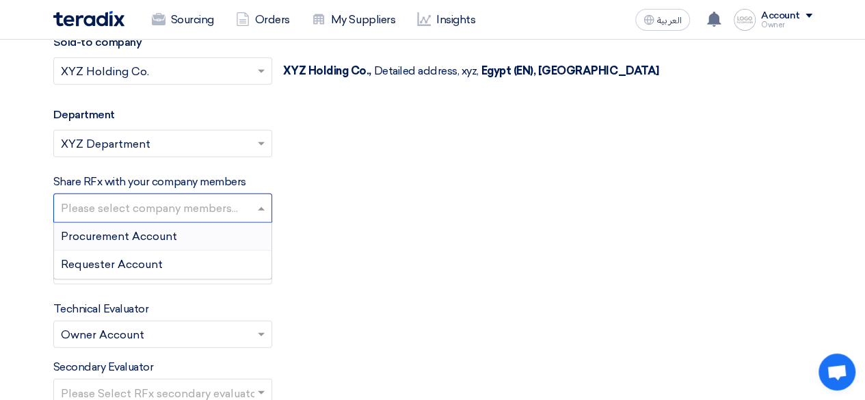
click at [116, 235] on span "Procurement Account" at bounding box center [119, 236] width 116 height 13
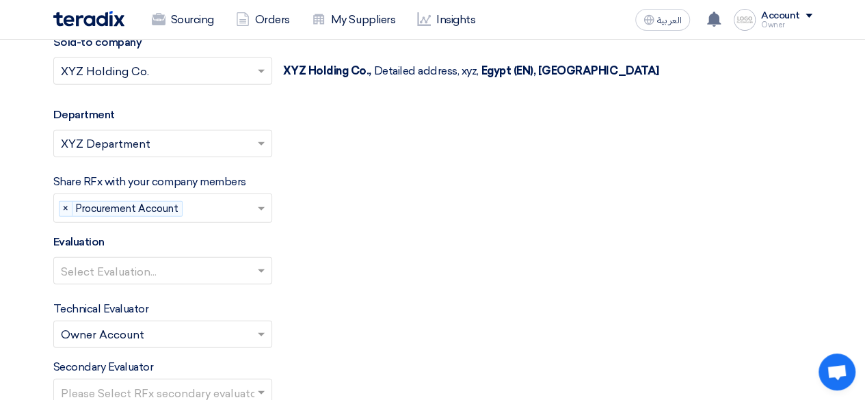
click at [141, 265] on input "text" at bounding box center [156, 272] width 190 height 23
click at [79, 268] on input "text" at bounding box center [156, 272] width 190 height 23
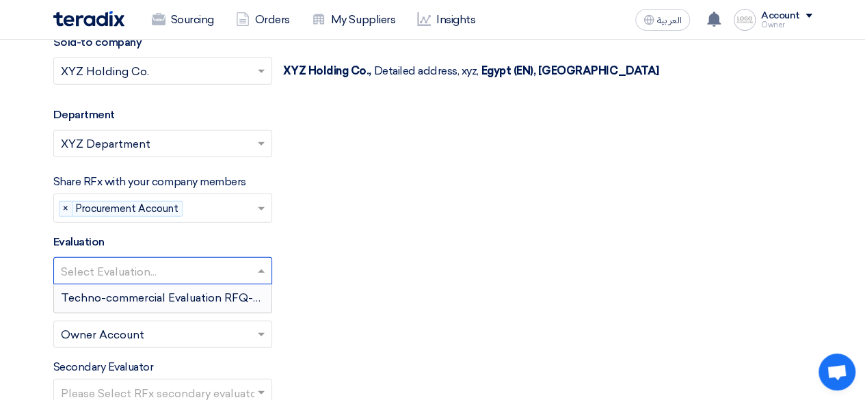
click at [77, 292] on span "Techno-commercial Evaluation RFQ-only" at bounding box center [168, 297] width 215 height 13
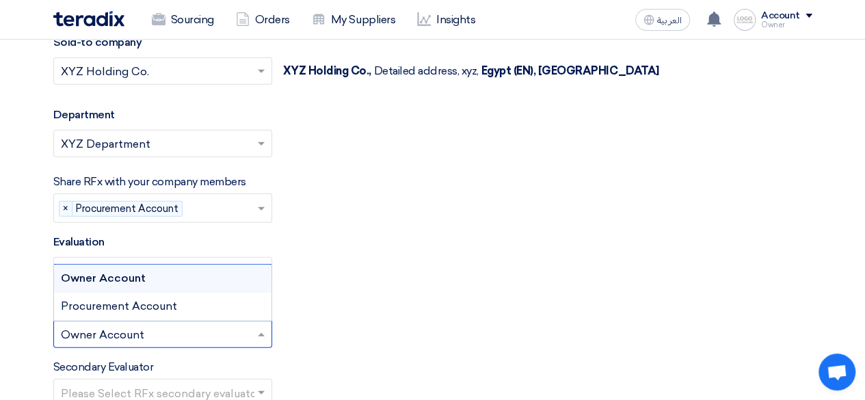
click at [75, 325] on input "text" at bounding box center [156, 336] width 190 height 23
click at [74, 307] on span "Procurement Account" at bounding box center [119, 306] width 116 height 13
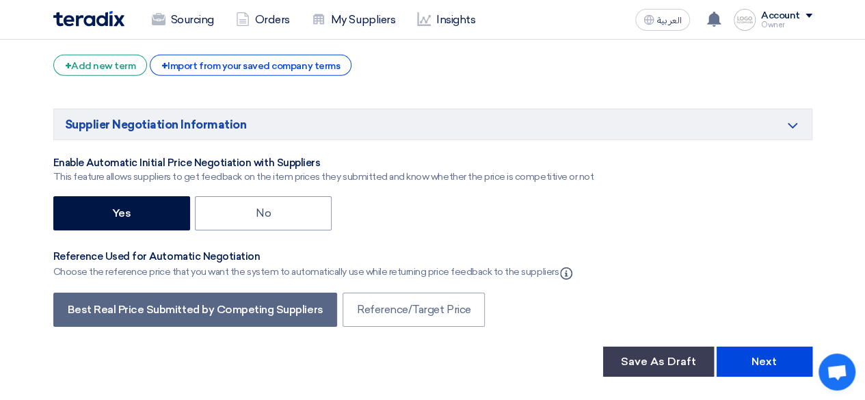
scroll to position [2150, 0]
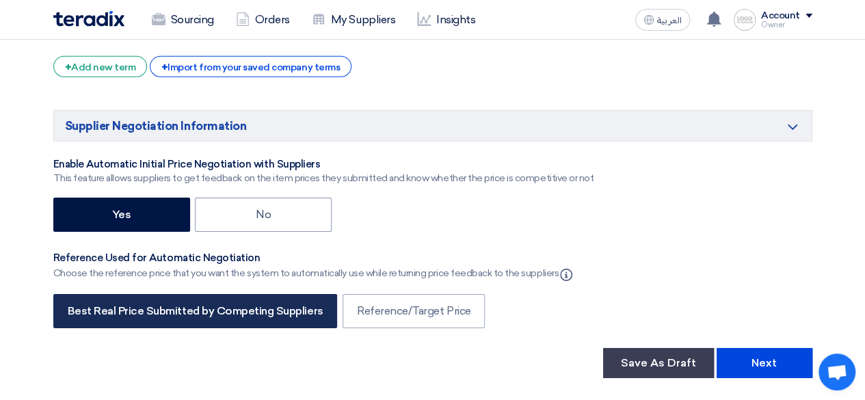
click at [281, 309] on label "Best Real Price Submitted by Competing Suppliers" at bounding box center [195, 311] width 285 height 34
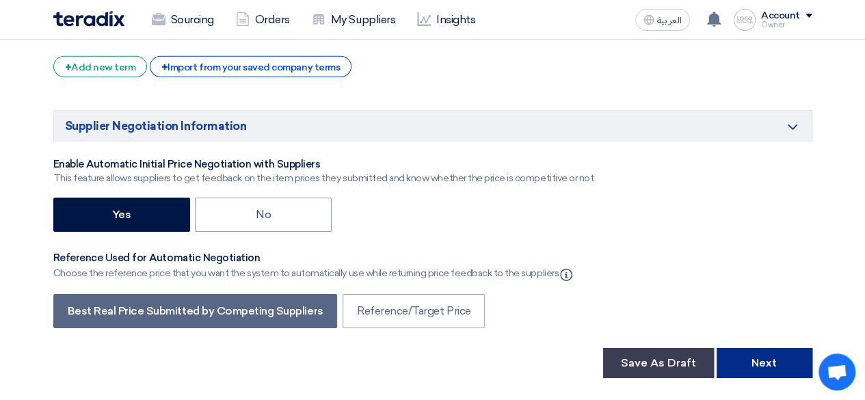
click at [729, 352] on button "Next" at bounding box center [765, 363] width 96 height 30
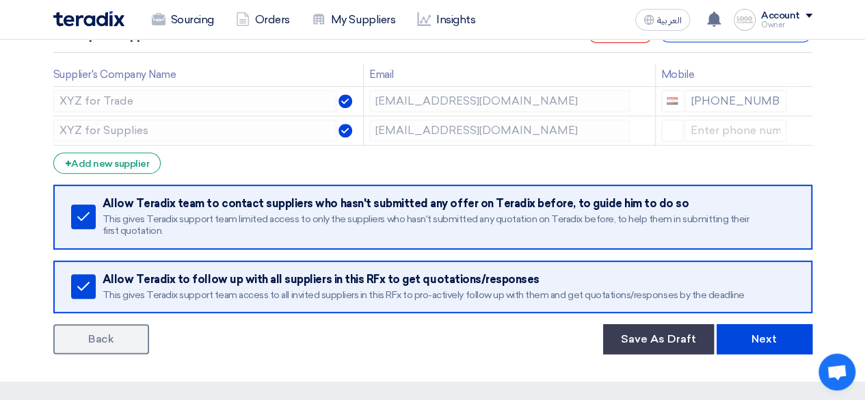
scroll to position [233, 0]
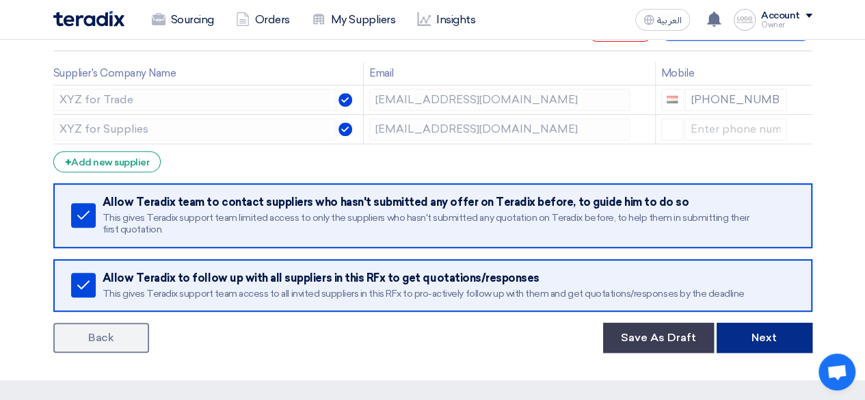
click at [757, 335] on button "Next" at bounding box center [765, 338] width 96 height 30
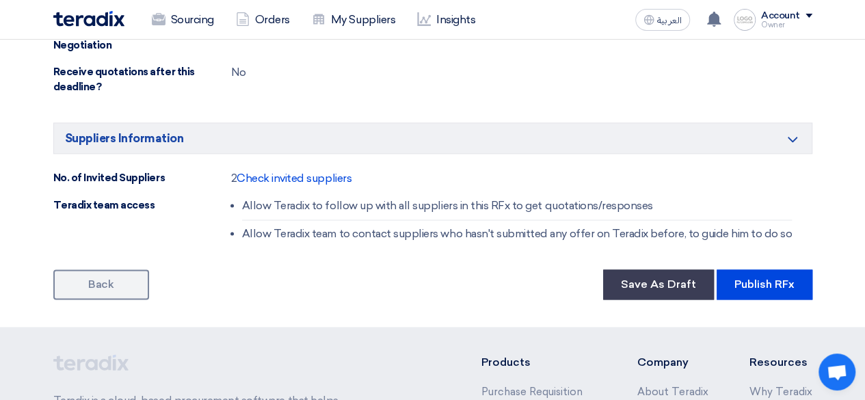
scroll to position [821, 0]
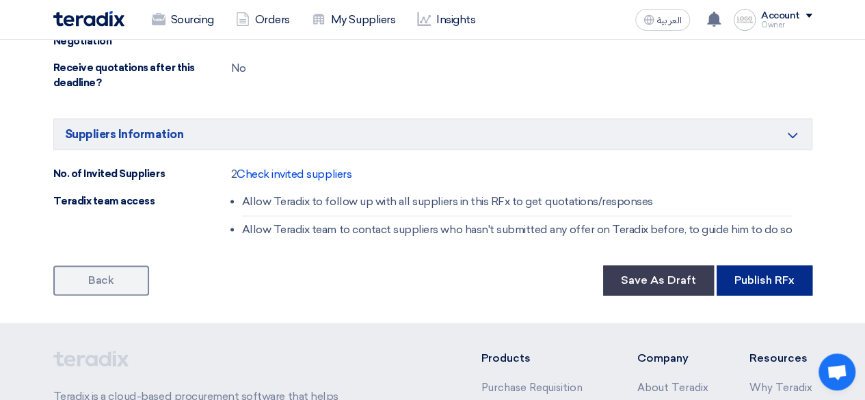
click at [769, 281] on button "Publish RFx" at bounding box center [765, 280] width 96 height 30
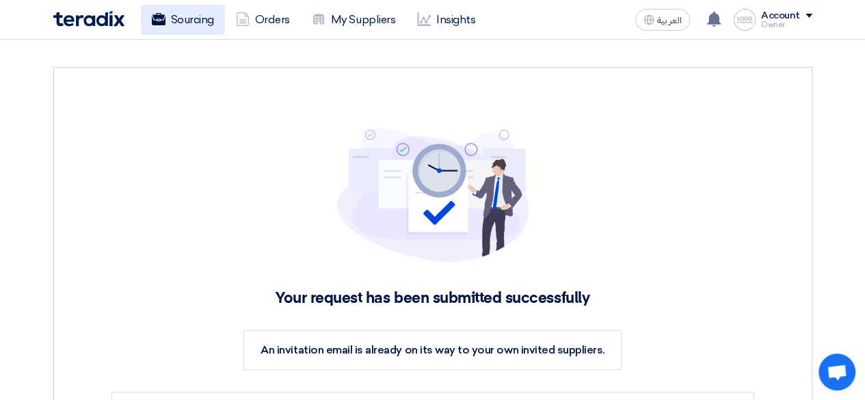
click at [185, 22] on link "Sourcing" at bounding box center [183, 20] width 84 height 30
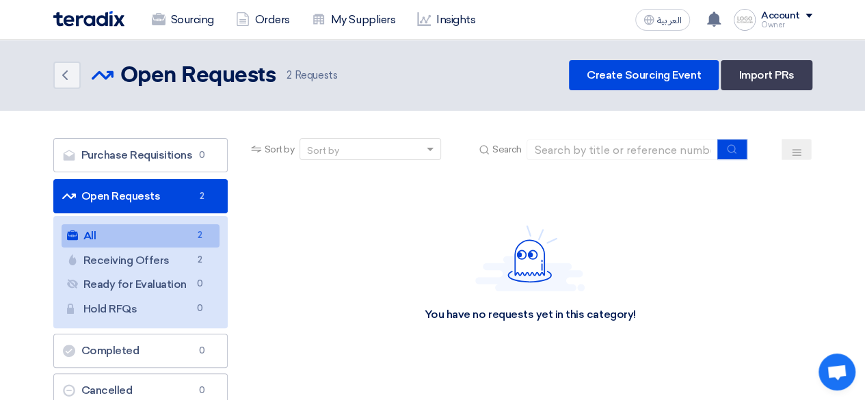
click at [189, 199] on link "Open Requests Open Requests 2" at bounding box center [140, 196] width 174 height 34
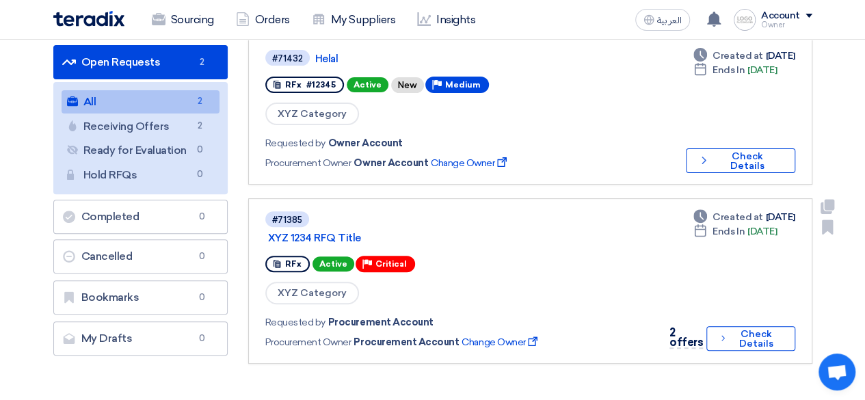
scroll to position [140, 0]
